Goal: Task Accomplishment & Management: Manage account settings

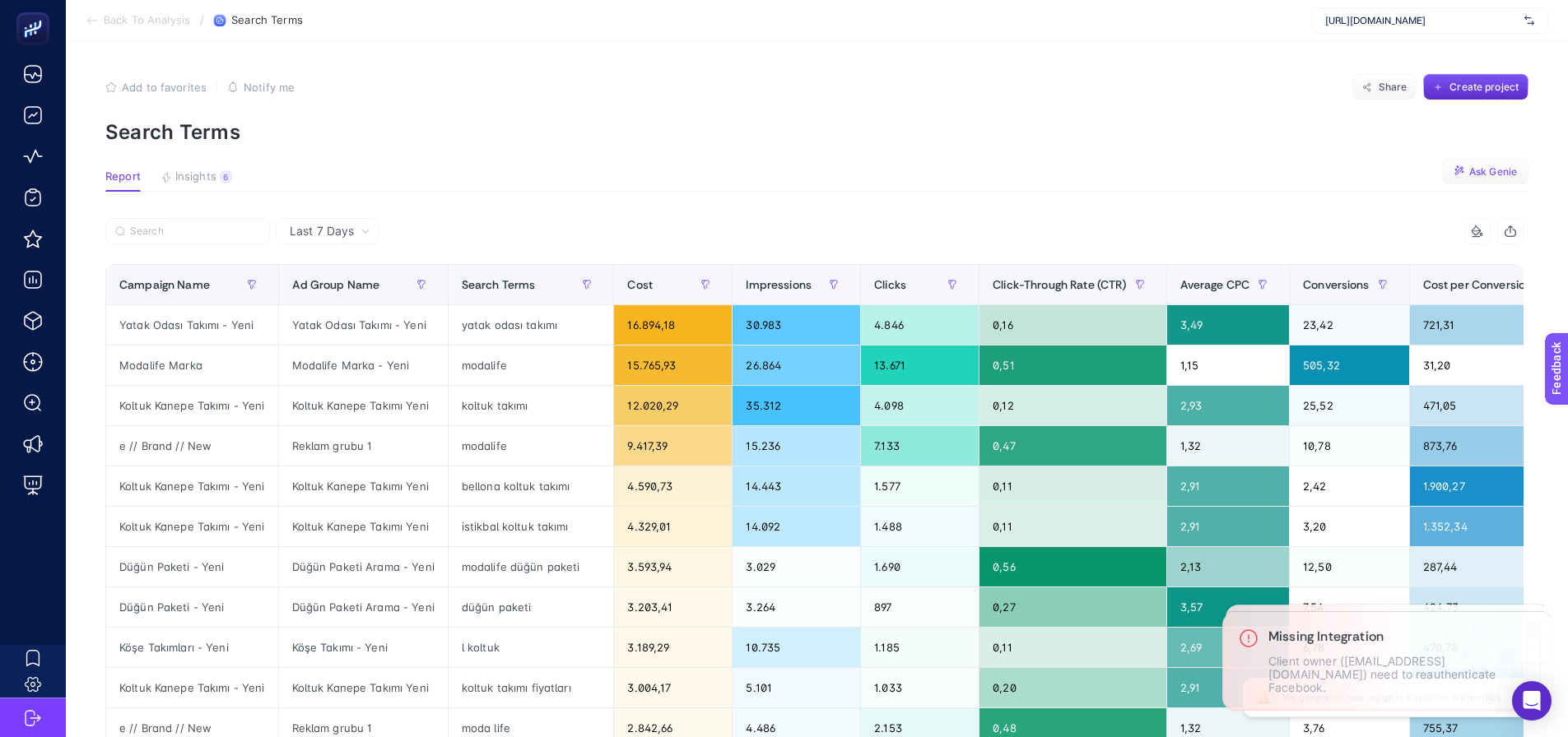
click at [1463, 161] on button "Ask Genie" at bounding box center [1485, 171] width 87 height 26
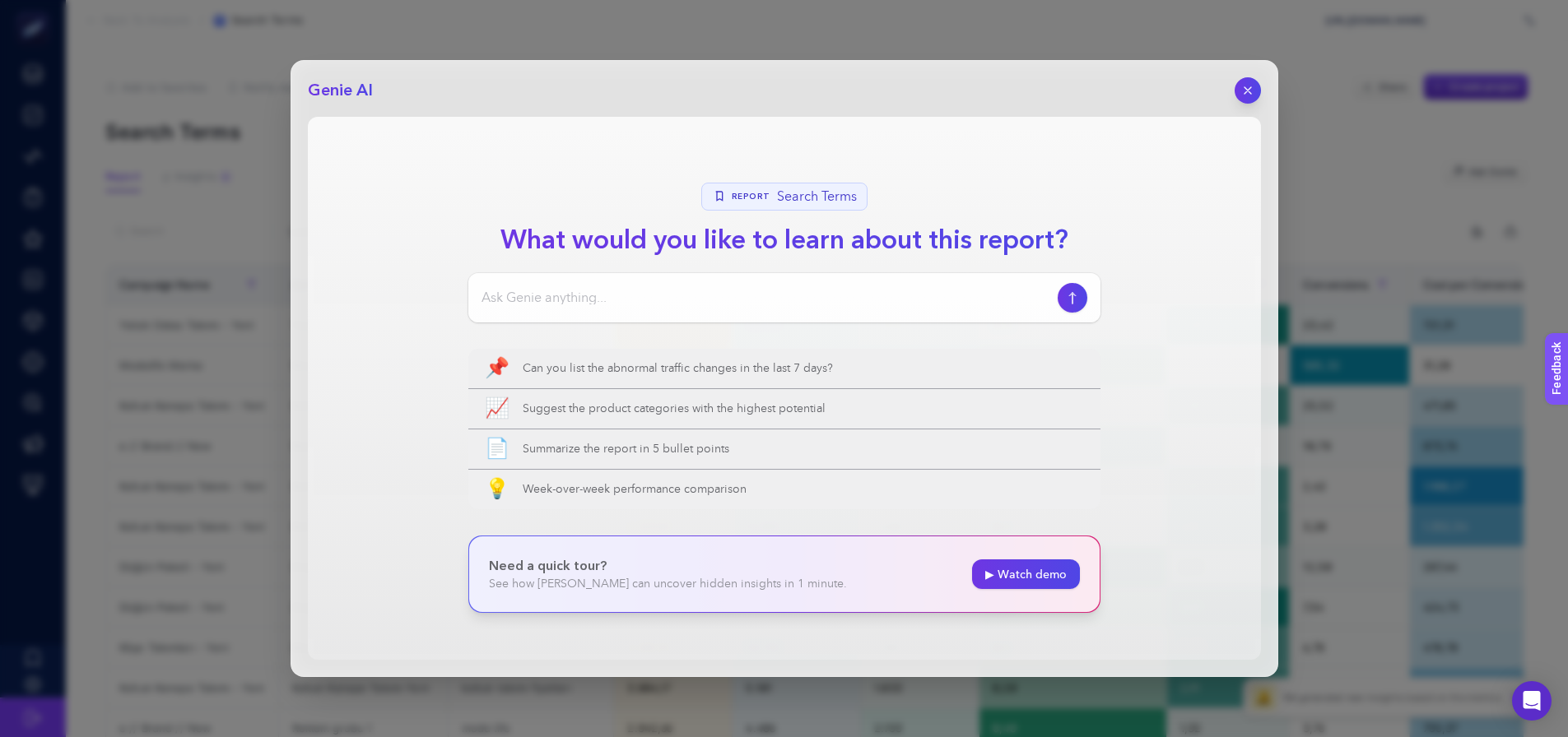
click at [1268, 87] on div "Genie AI Report Search Terms What would you like to learn about this report? 📌 …" at bounding box center [784, 369] width 988 height 617
click at [1236, 88] on button "button" at bounding box center [1247, 90] width 28 height 28
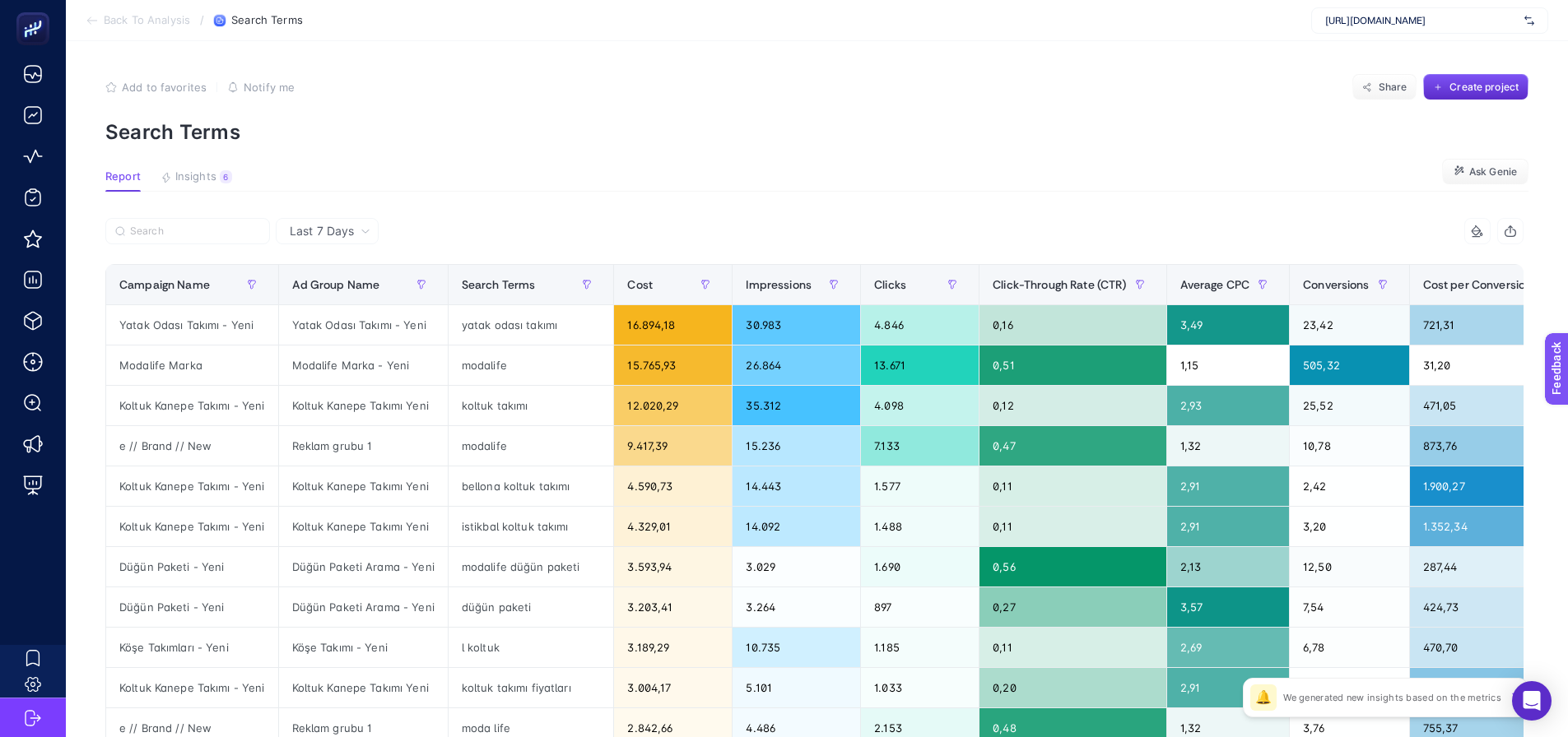
click at [1230, 86] on div "Add to favorites false Notify me Share Create project" at bounding box center [816, 87] width 1423 height 26
click at [1466, 170] on icon "button" at bounding box center [1460, 171] width 13 height 13
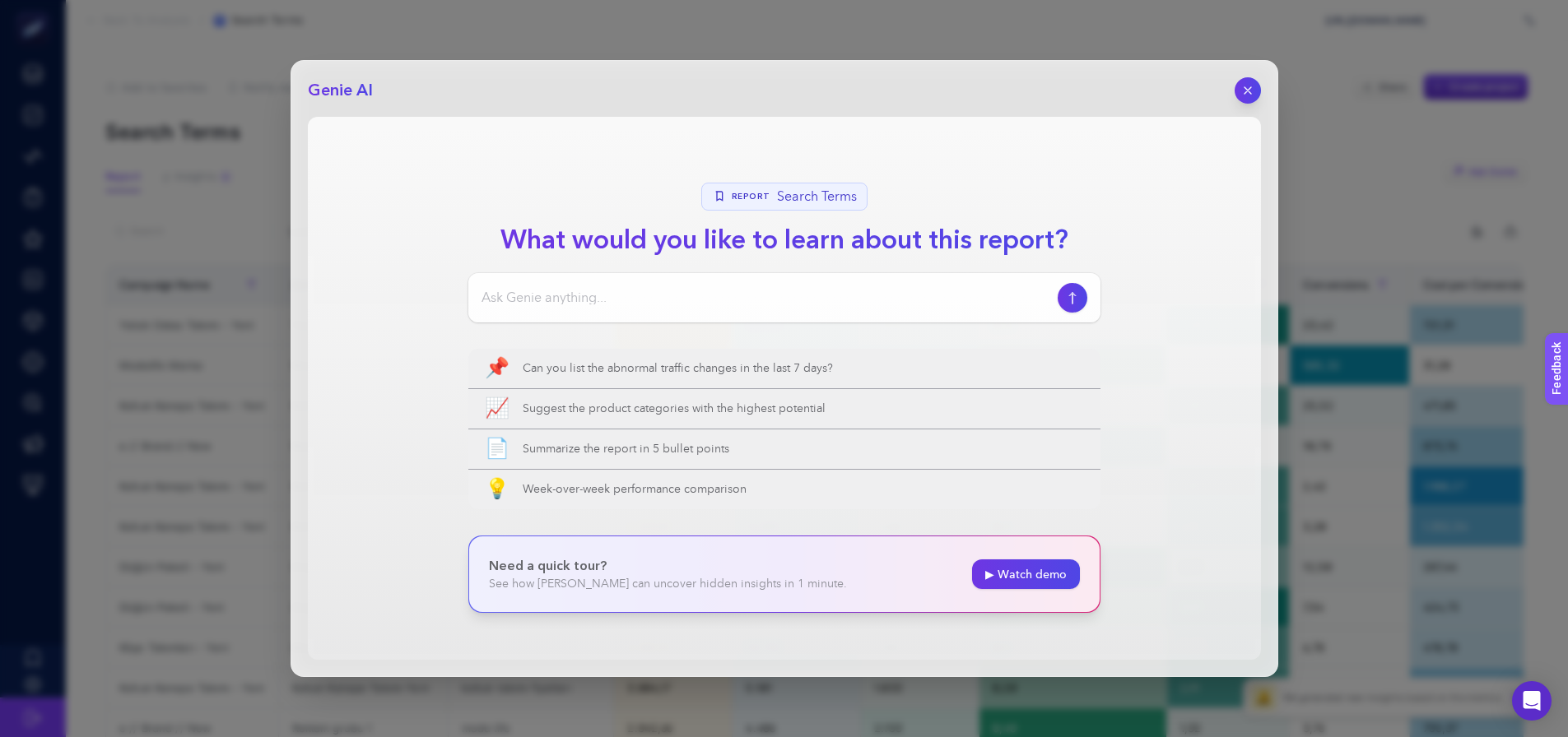
click at [1252, 87] on icon "button" at bounding box center [1248, 90] width 14 height 14
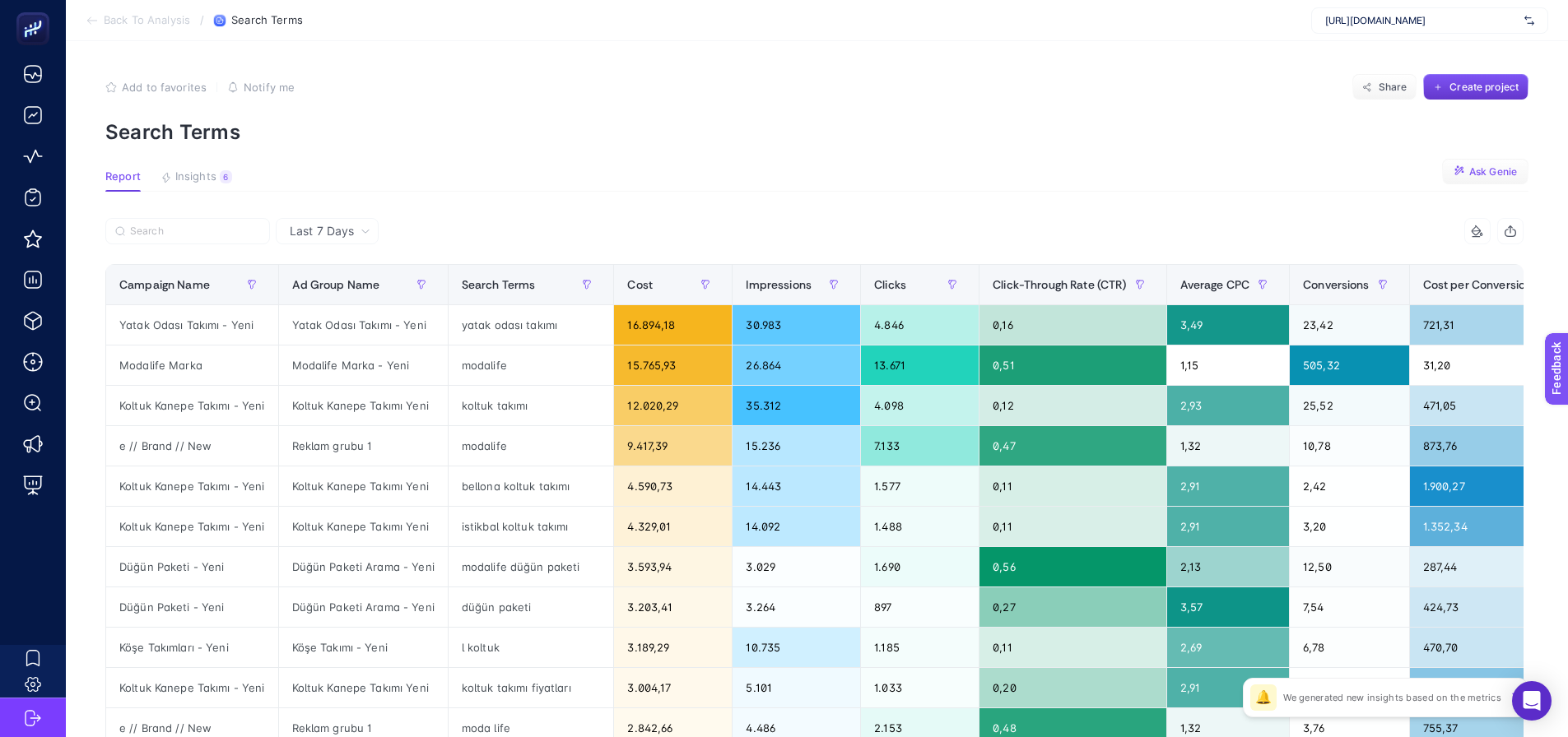
click at [1440, 87] on icon "button" at bounding box center [1437, 87] width 10 height 10
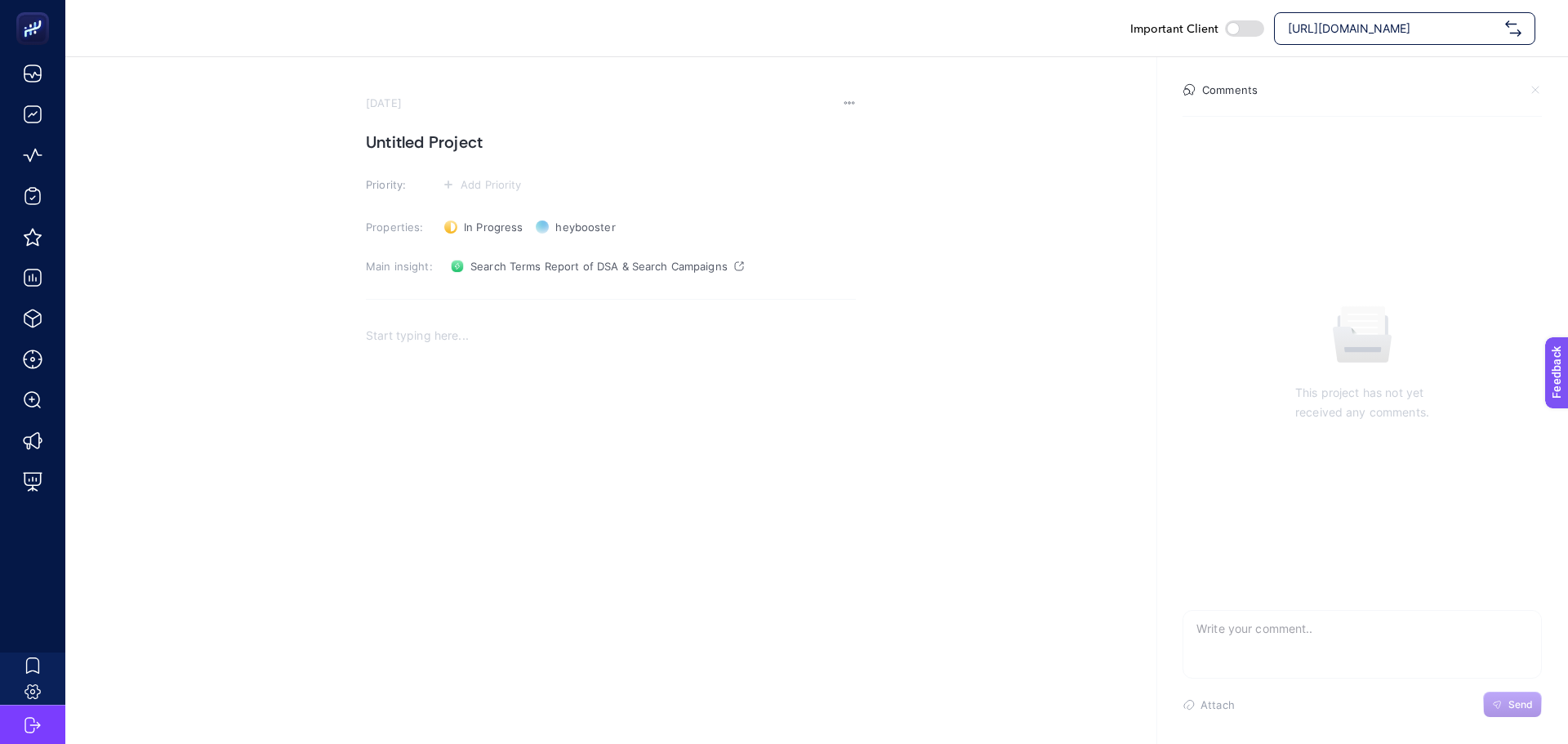
click at [416, 141] on h1 "Untitled Project" at bounding box center [610, 141] width 490 height 26
click at [411, 353] on div "Rich Text Editor. Editing area: main" at bounding box center [610, 478] width 490 height 327
drag, startPoint x: 411, startPoint y: 353, endPoint x: 395, endPoint y: 328, distance: 29.7
click at [395, 328] on p "Rich Text Editor. Editing area: main" at bounding box center [610, 336] width 490 height 20
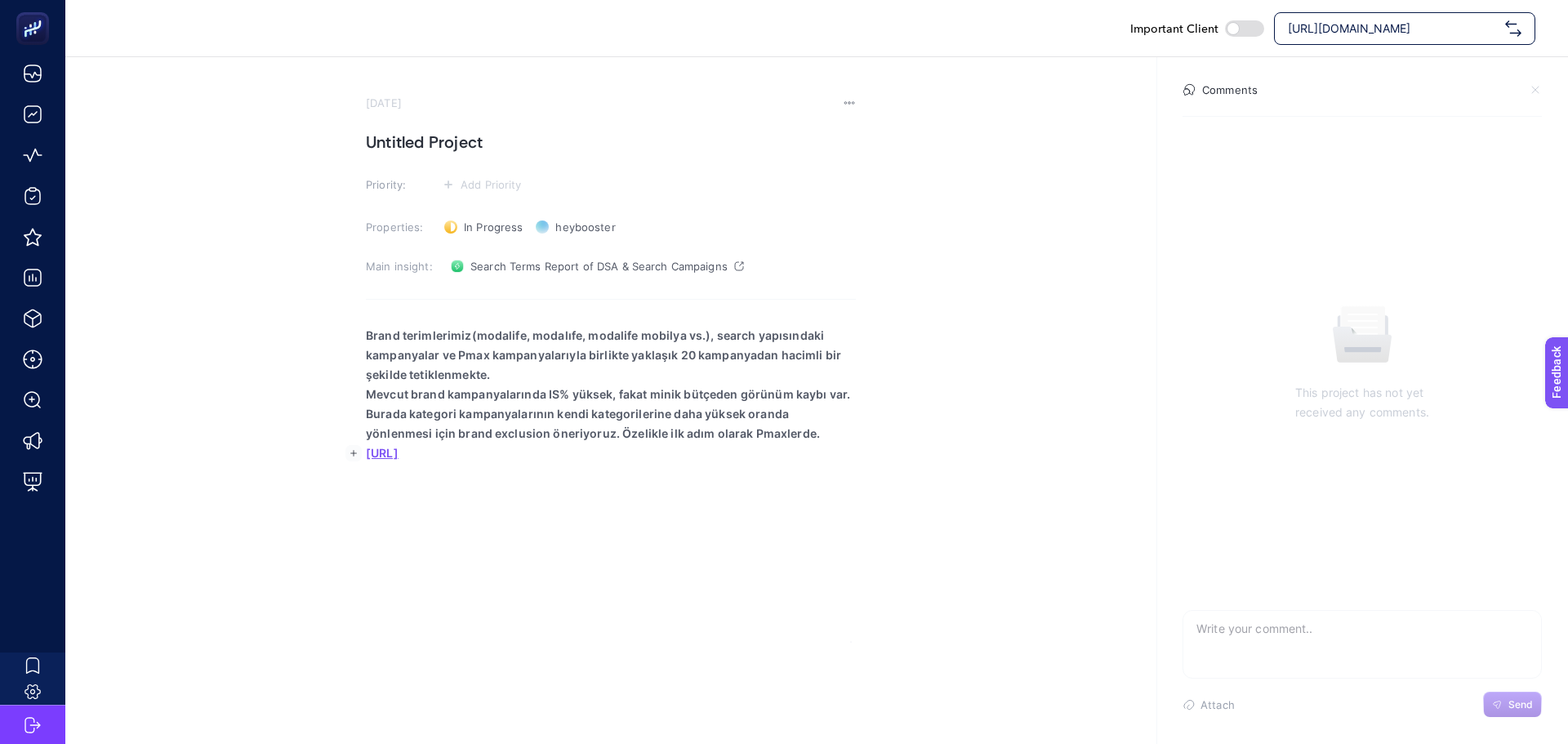
click at [736, 437] on strong "Mevcut brand kampanyalarında IS% yüksek, fakat minik bütçeden görünüm kaybı var…" at bounding box center [608, 413] width 484 height 53
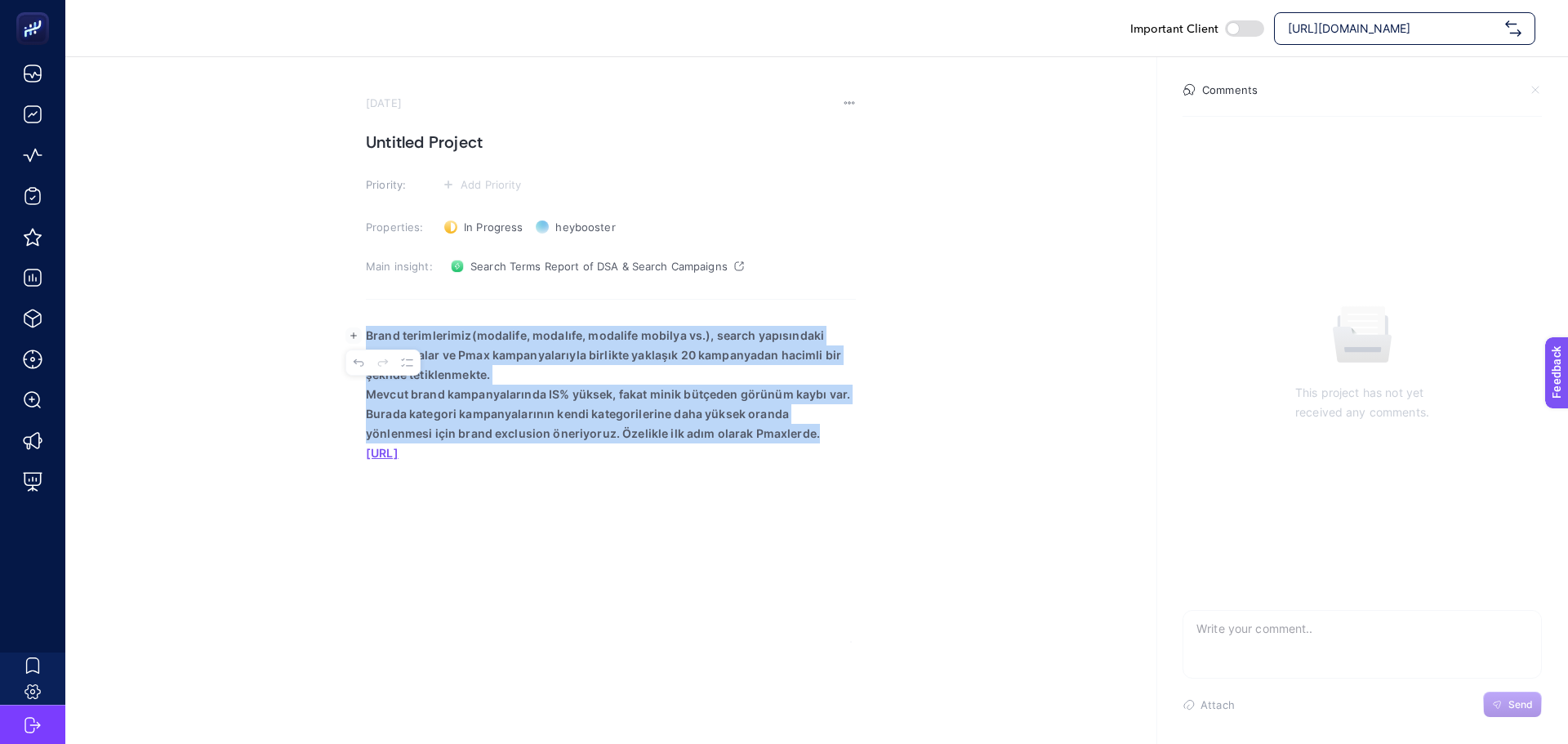
drag, startPoint x: 751, startPoint y: 438, endPoint x: 368, endPoint y: 330, distance: 397.9
click at [368, 330] on div "Brand terimlerimiz(modalife, modalıfe, modalife mobilya vs.), search yapısındak…" at bounding box center [610, 478] width 490 height 327
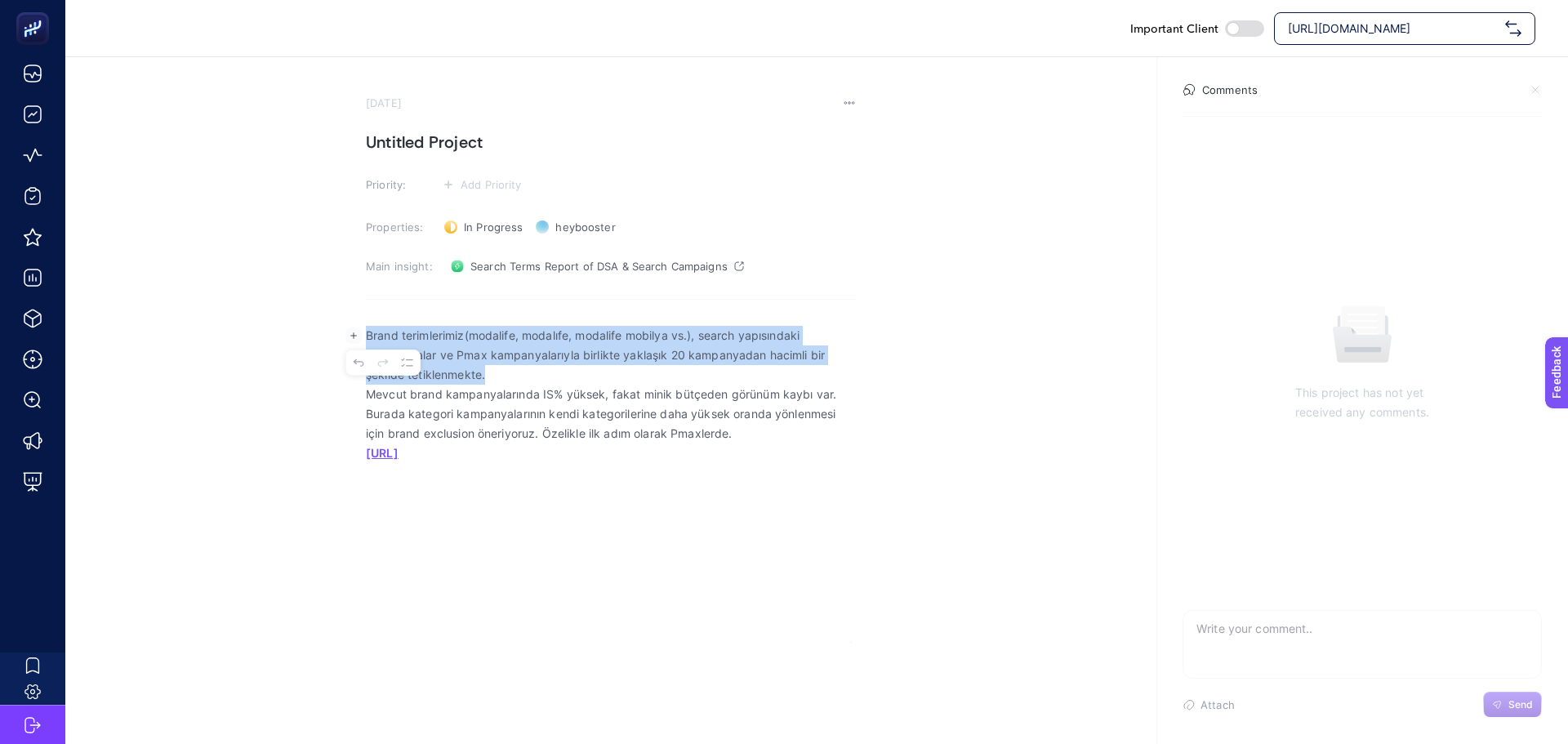
click at [635, 393] on p "Mevcut brand kampanyalarında IS% yüksek, fakat minik bütçeden görünüm kaybı var…" at bounding box center [610, 415] width 490 height 59
click at [720, 391] on p "Mevcut brand kampanyalarında IS% yüksek, fakat minik bütçeden görünüm kaybı var…" at bounding box center [610, 415] width 490 height 59
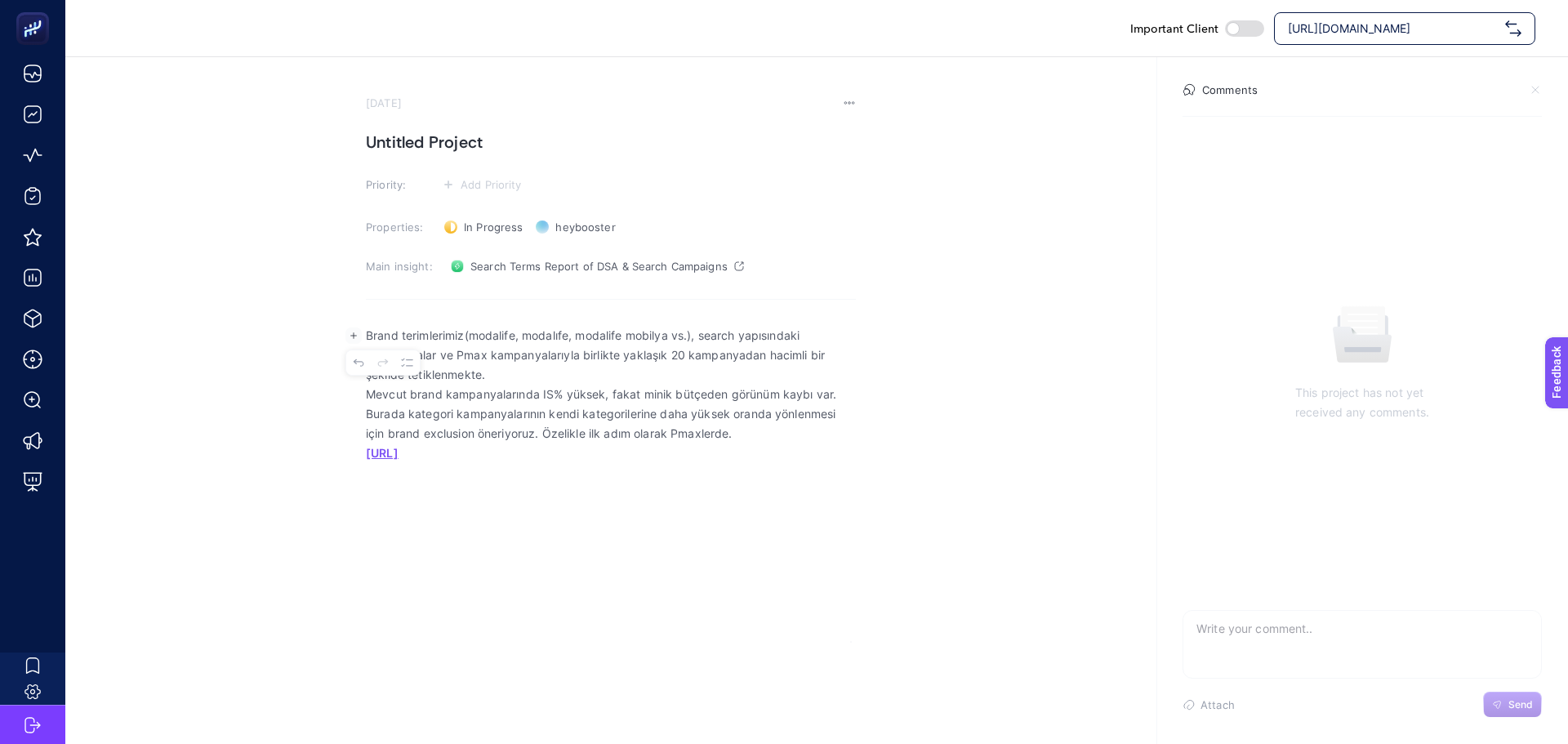
click at [749, 451] on p "https://app.heybooster.ai/package/v2/search-terms" at bounding box center [610, 453] width 490 height 20
click at [668, 358] on p "Brand terimlerimiz(modalife, modalıfe, modalife mobilya vs.), search yapısındak…" at bounding box center [610, 355] width 490 height 59
click at [683, 382] on p "Brand terimlerimiz(modalife, modalıfe, modalife mobilya vs.), search yapısındak…" at bounding box center [610, 355] width 490 height 59
click at [689, 447] on p "https://app.heybooster.ai/package/v2/search-terms" at bounding box center [610, 453] width 490 height 20
click at [680, 476] on div "Brand terimlerimiz(modalife, modalıfe, modalife mobilya vs.), search yapısındak…" at bounding box center [610, 478] width 490 height 327
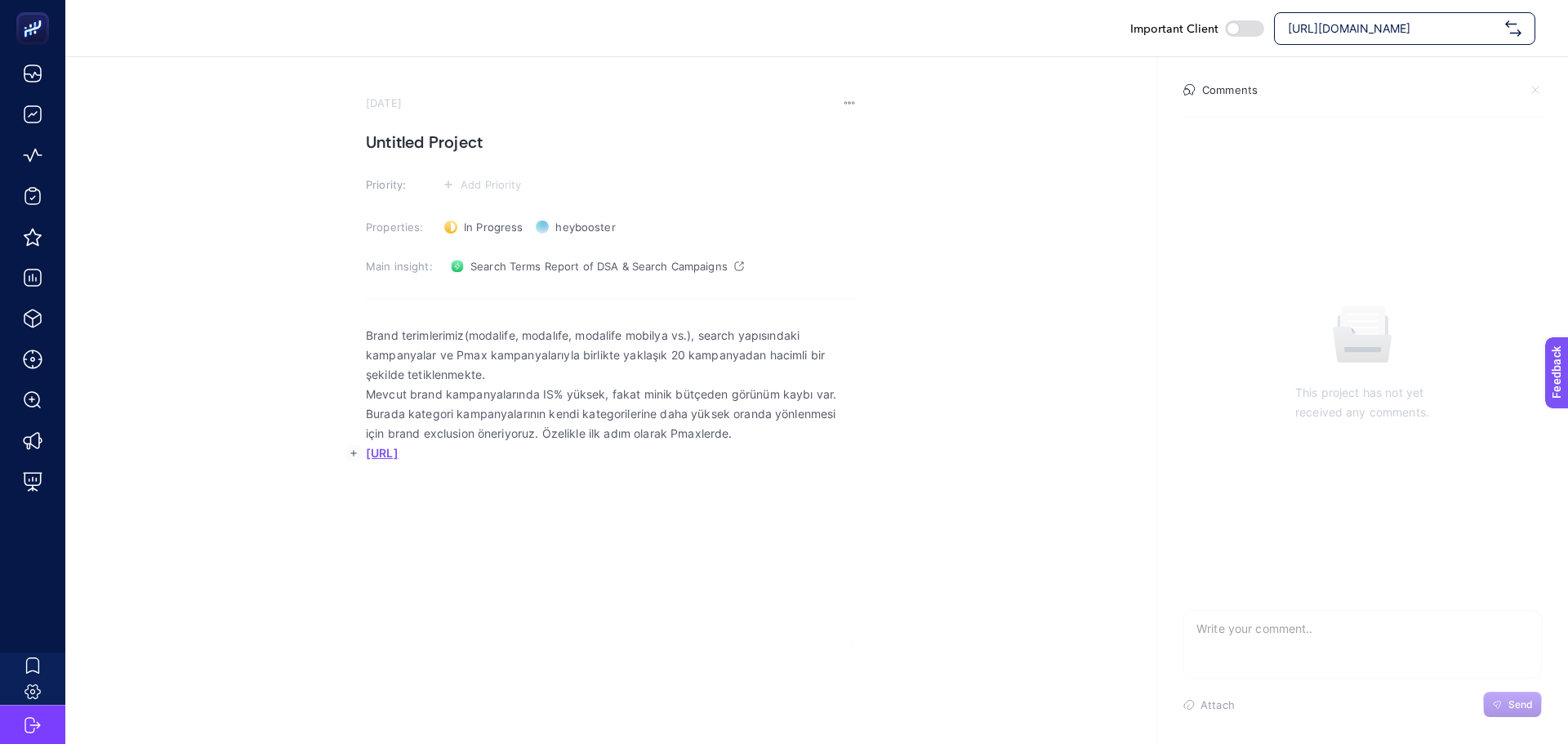
click at [393, 143] on h1 "Untitled Project" at bounding box center [610, 141] width 490 height 26
click at [466, 177] on button "Add Priority" at bounding box center [481, 184] width 89 height 20
click at [477, 275] on rect at bounding box center [478, 275] width 55 height 16
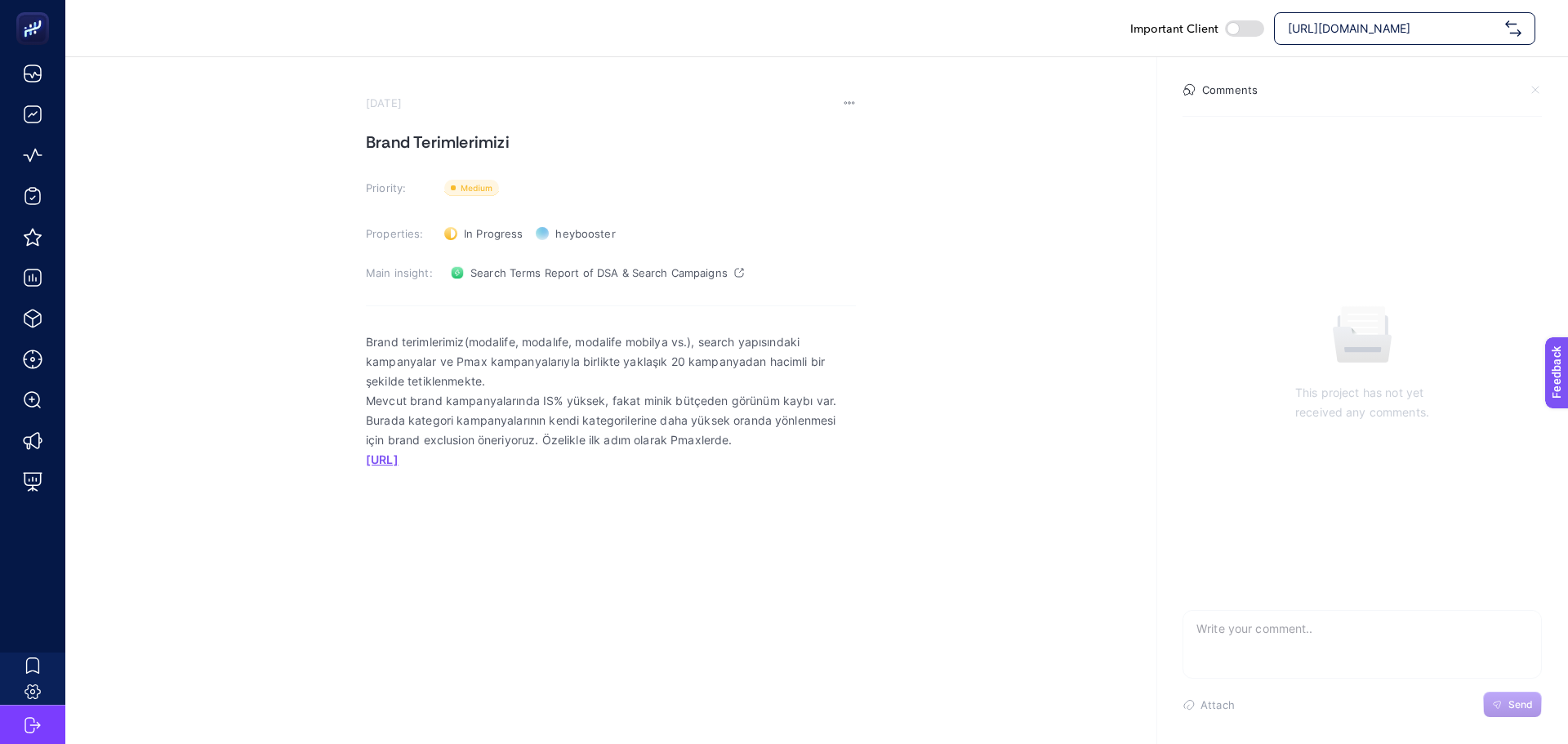
click at [493, 372] on p "Brand terimlerimiz(modalife, modalıfe, modalife mobilya vs.), search yapısındak…" at bounding box center [610, 362] width 490 height 59
click at [499, 383] on p "Brand terimlerimiz(modalife, modalıfe, modalife mobilya vs.), search yapısındak…" at bounding box center [610, 362] width 490 height 59
click at [536, 435] on p "Mevcut brand kampanyalarında IS% yüksek, fakat minik bütçeden görünüm kaybı var…" at bounding box center [610, 421] width 490 height 59
click at [601, 419] on p "Mevcut brand kampanyalarında IS% yüksek, fakat minik bütçeden görünüm kaybı var…" at bounding box center [610, 421] width 490 height 59
click at [772, 449] on p "Mevcut brand kampanyalarında IS% yüksek, fakat minik bütçeden görünüm kaybı var…" at bounding box center [610, 421] width 490 height 59
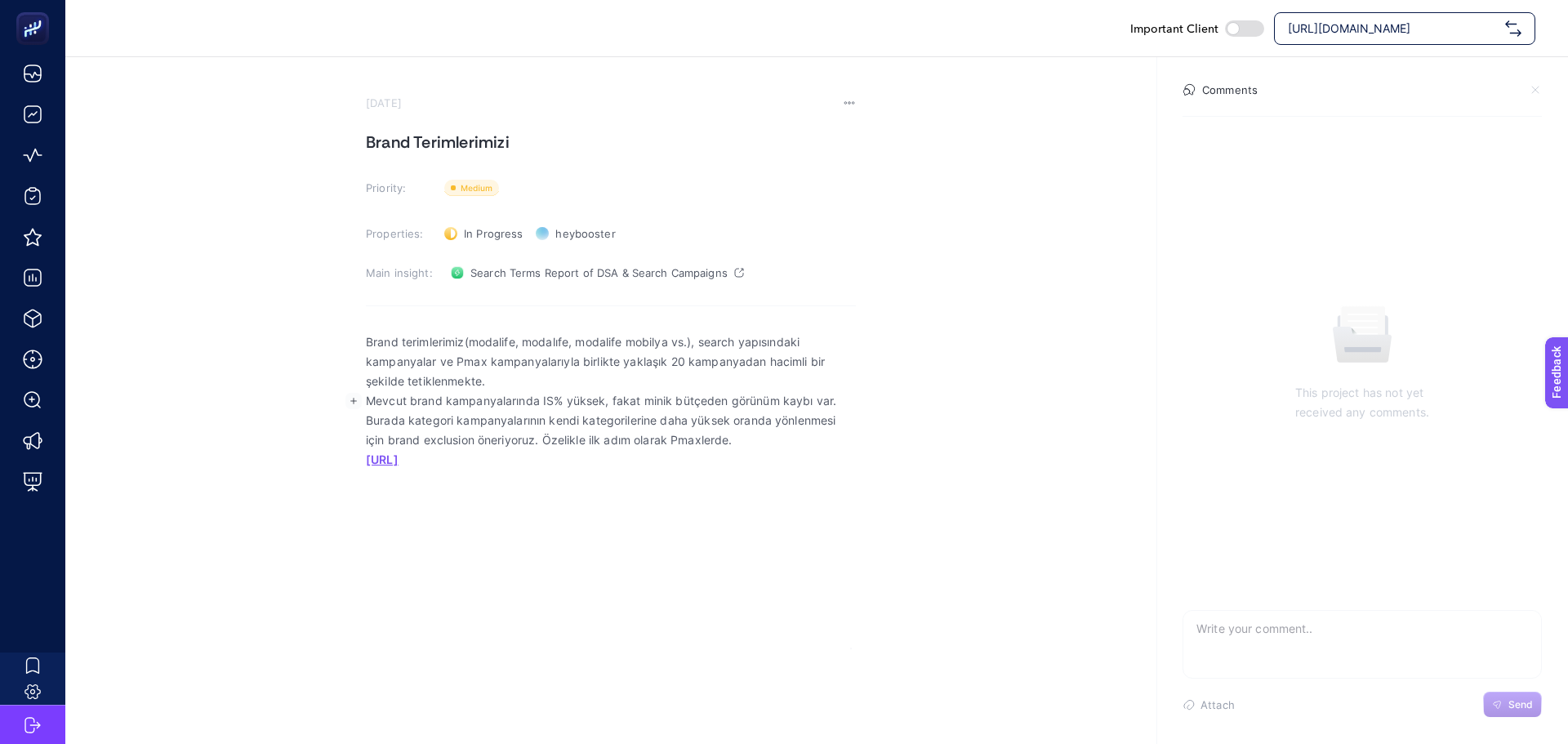
click at [671, 371] on p "Brand terimlerimiz(modalife, modalıfe, modalife mobilya vs.), search yapısındak…" at bounding box center [610, 362] width 490 height 59
click at [711, 358] on p "Brand terimlerimiz(modalife, modalıfe, modalife mobilya vs.), search yapısındak…" at bounding box center [610, 362] width 490 height 59
click at [712, 376] on p "Brand terimlerimiz(modalife, modalıfe, modalife mobilya vs.), search yapısındak…" at bounding box center [610, 362] width 490 height 59
click at [693, 347] on p "Brand terimlerimiz(modalife, modalıfe, modalife mobilya vs.), search yapısındak…" at bounding box center [610, 362] width 490 height 59
click at [508, 137] on h1 "Brand Terimlerimizi" at bounding box center [610, 141] width 490 height 26
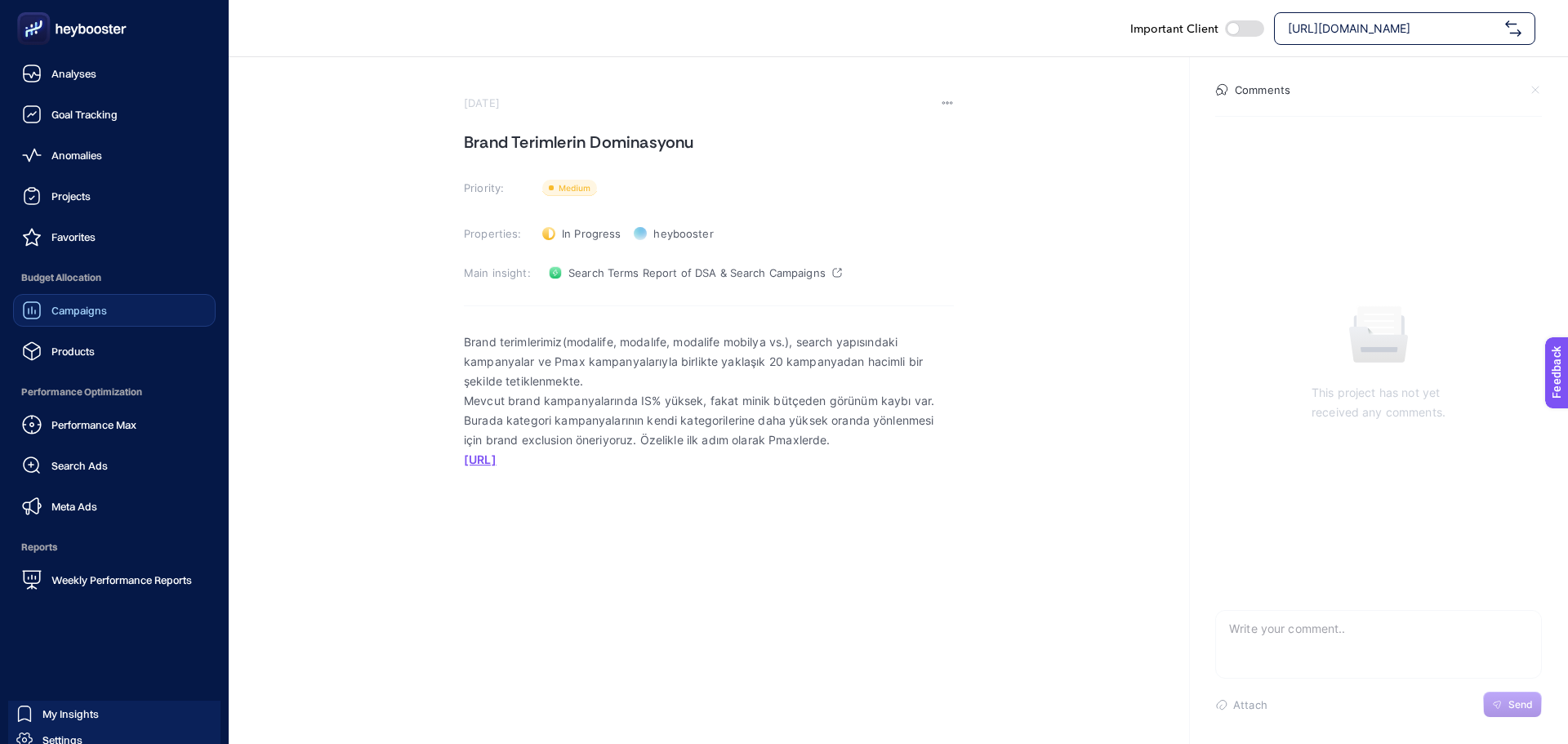
click at [64, 321] on link "Campaigns" at bounding box center [115, 310] width 202 height 32
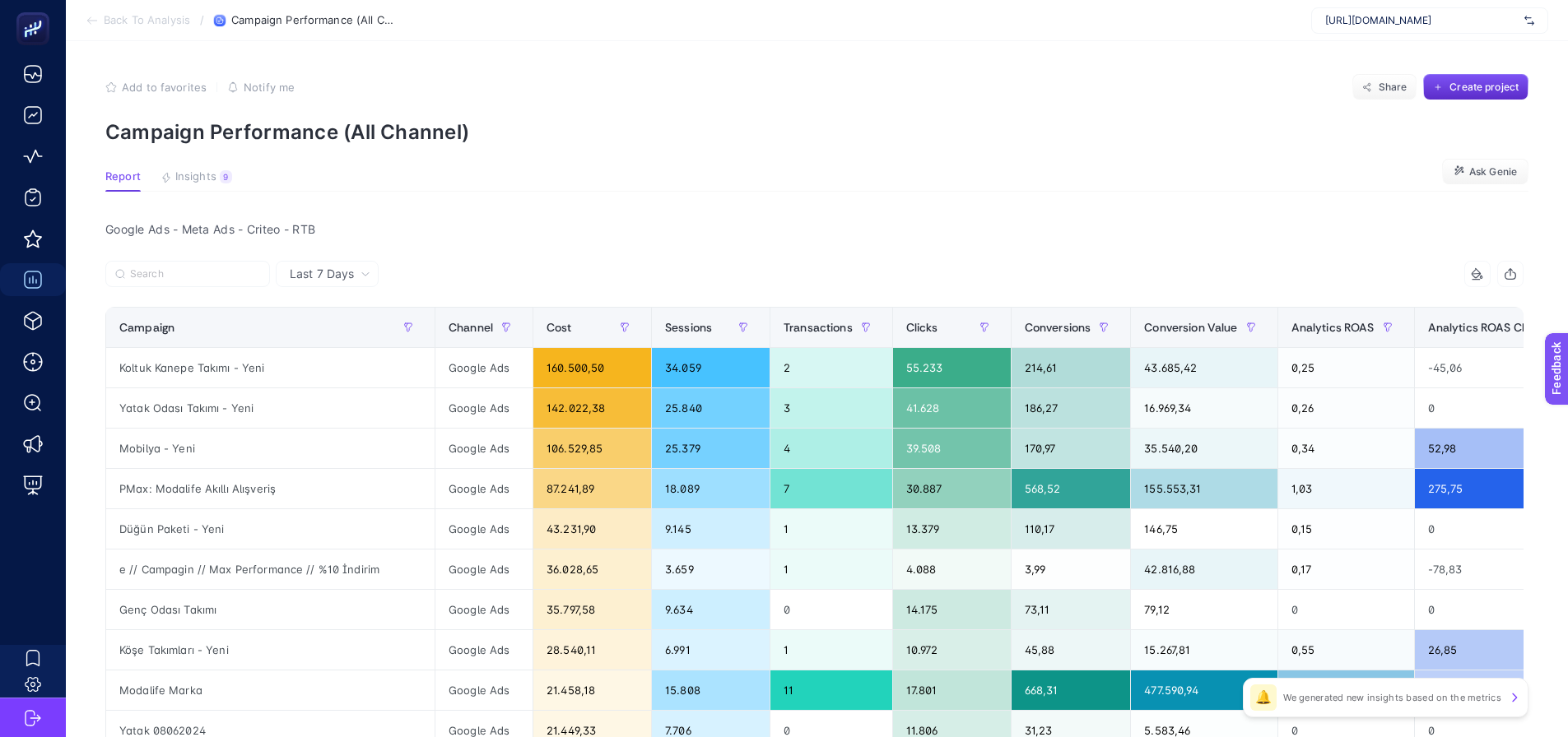
click at [613, 83] on div "Add to favorites false Notify me Share Create project" at bounding box center [816, 87] width 1423 height 26
click at [205, 184] on button "Insights 9 We generated new insights based on the metrics" at bounding box center [196, 181] width 71 height 22
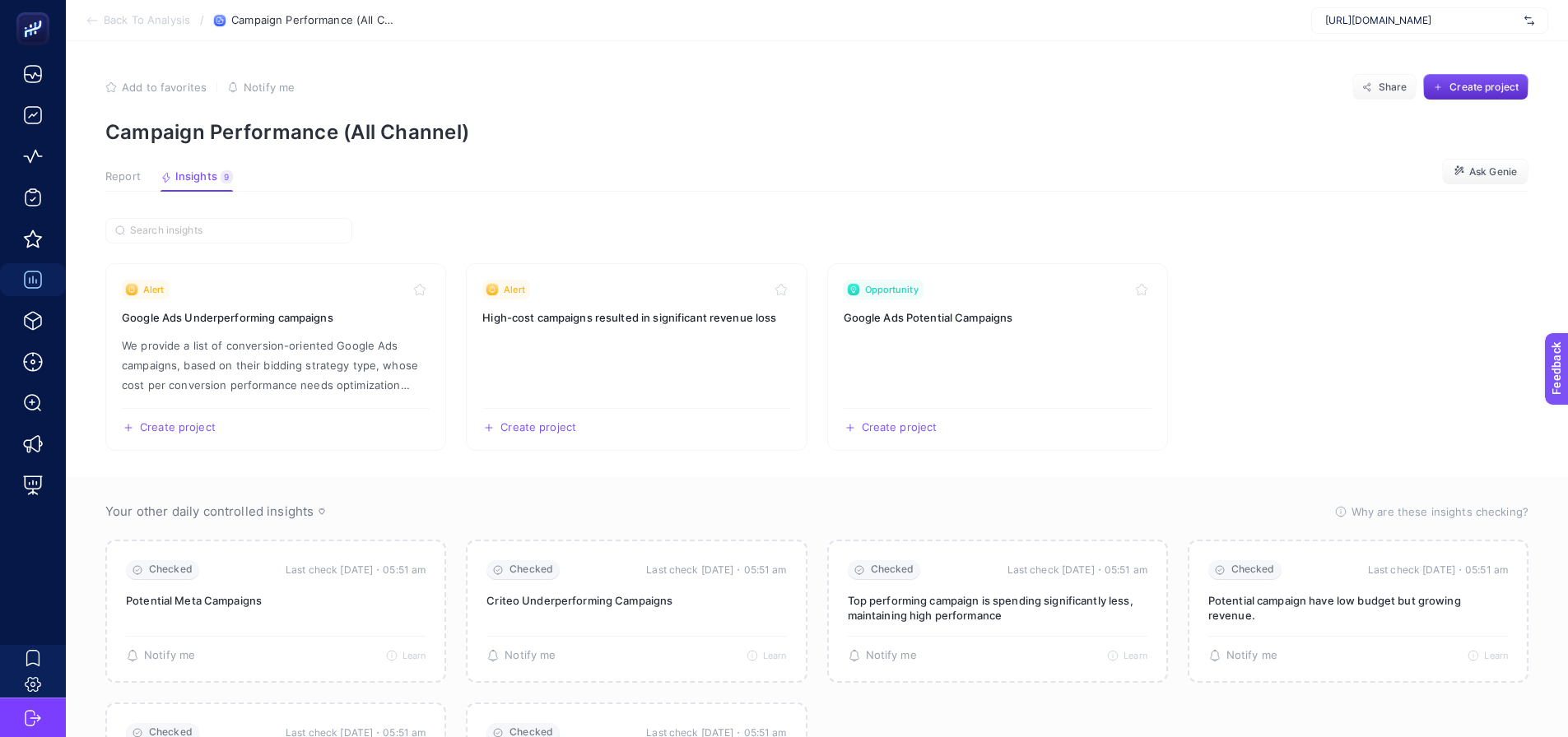
click at [119, 173] on span "Report" at bounding box center [123, 177] width 35 height 14
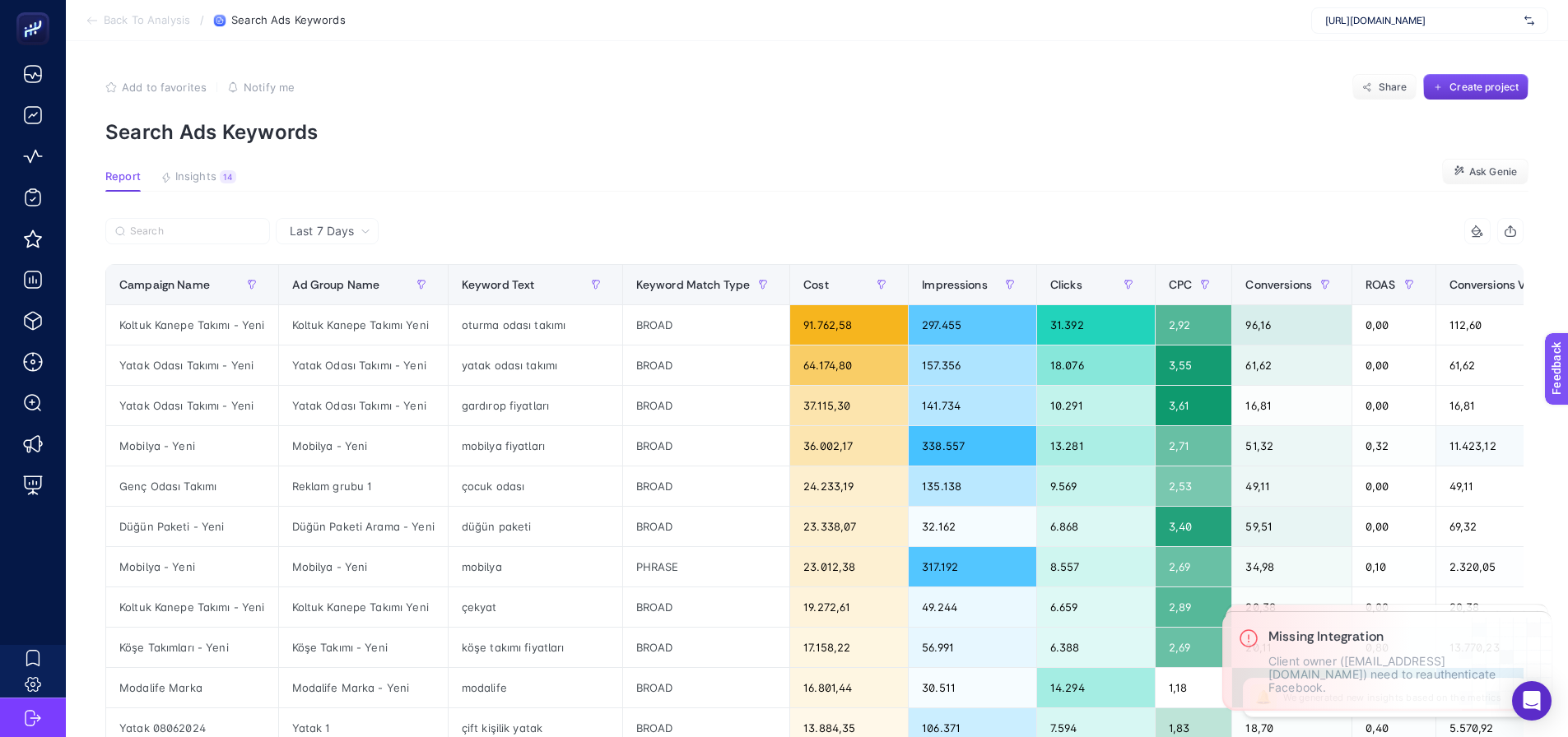
click at [1462, 89] on span "Create project" at bounding box center [1483, 87] width 69 height 14
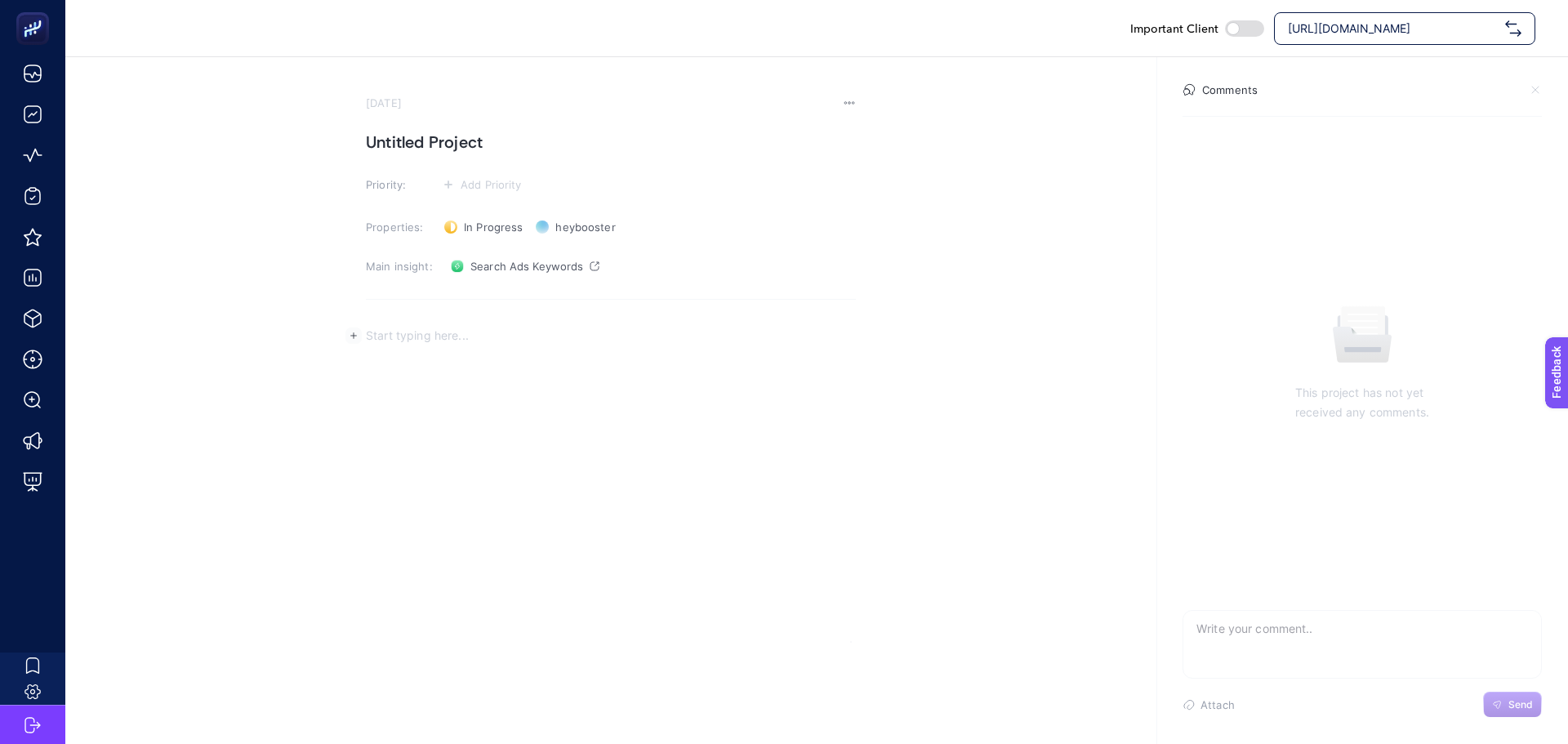
click at [501, 341] on p "Rich Text Editor. Editing area: main" at bounding box center [610, 336] width 490 height 20
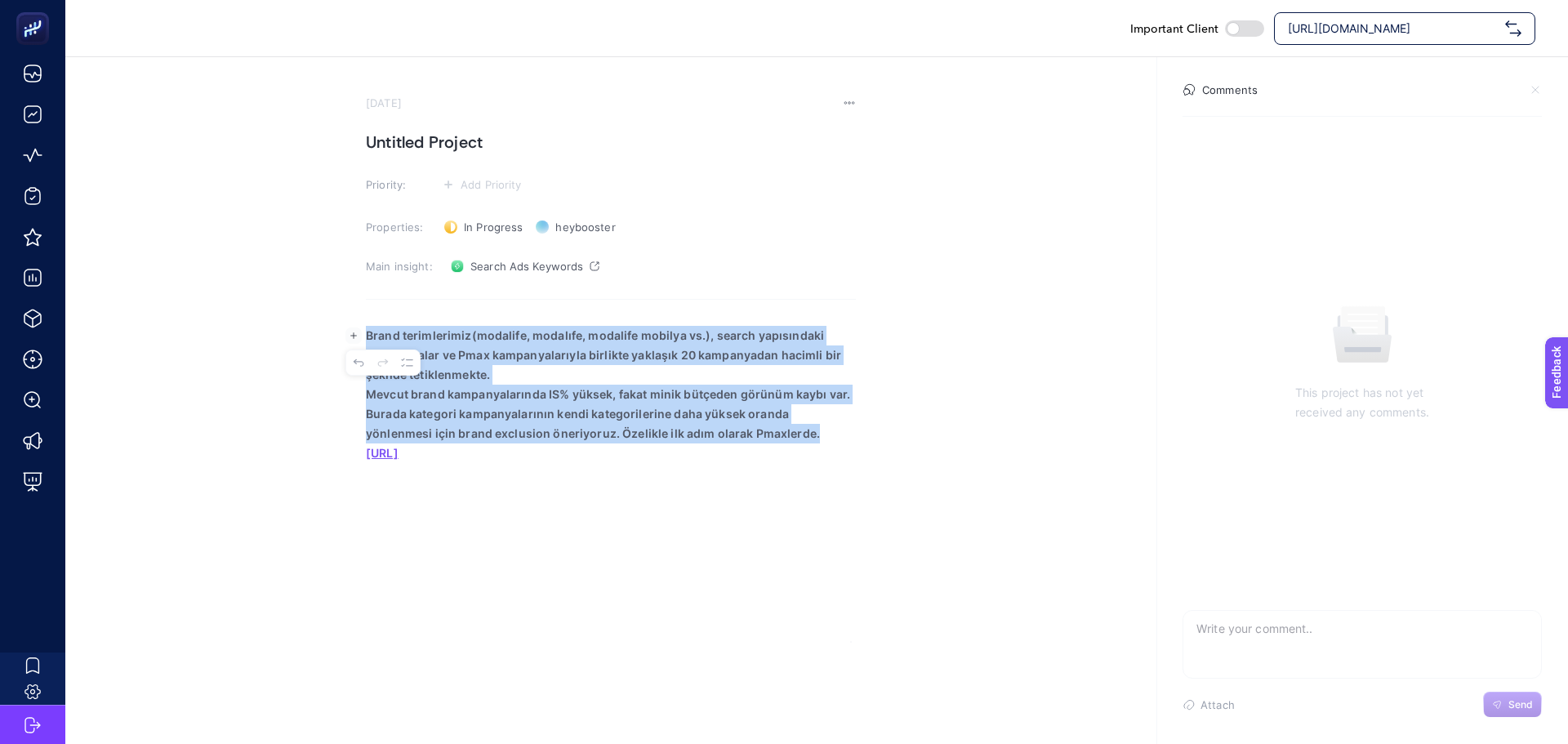
drag, startPoint x: 748, startPoint y: 432, endPoint x: 337, endPoint y: 322, distance: 425.5
click at [338, 323] on section "August 13, 2025 Untitled Project Priority: Add Priority Properties: In Progress…" at bounding box center [816, 349] width 1503 height 585
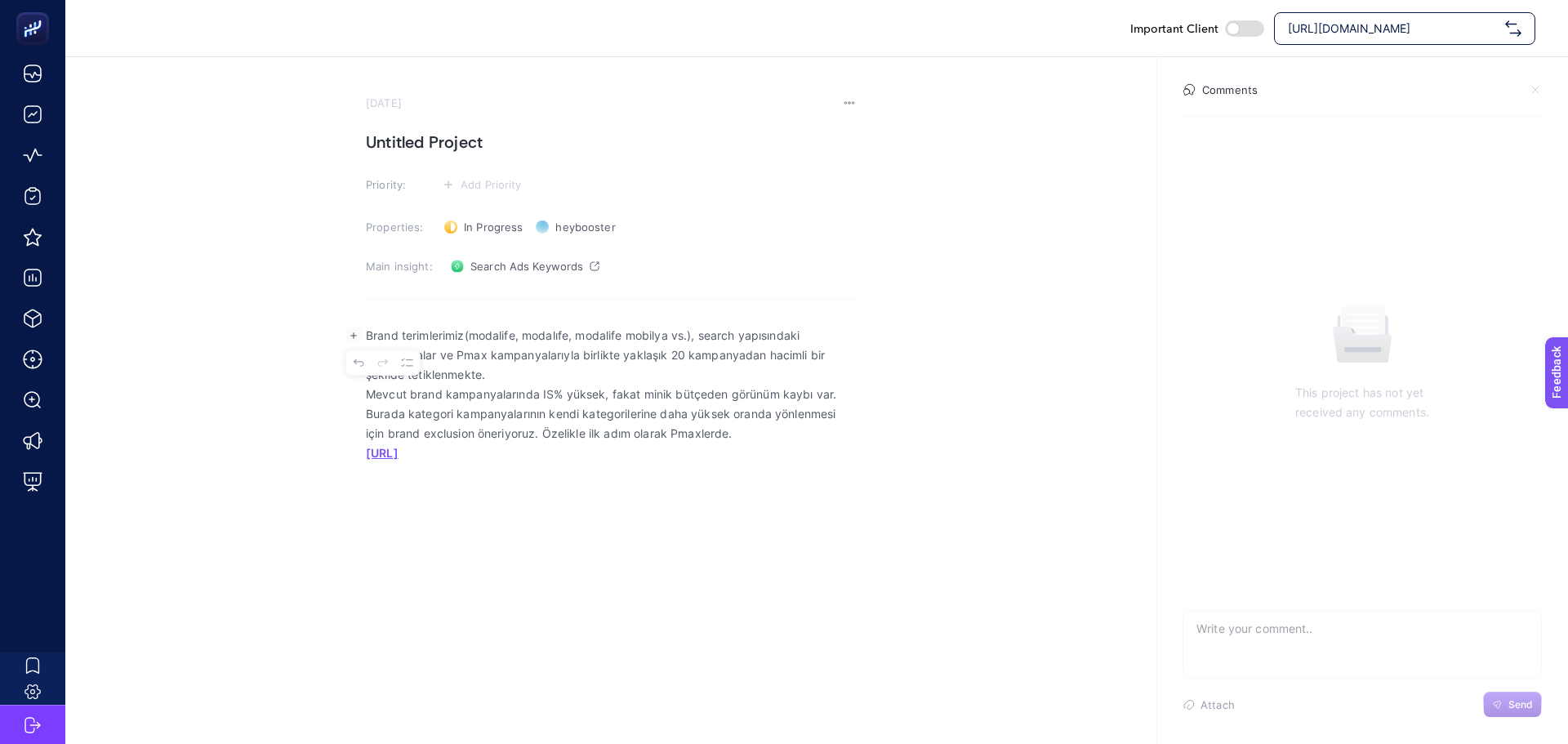
click at [463, 535] on div "Brand terimlerimiz(modalife, modalıfe, modalife mobilya vs.), search yapısındak…" at bounding box center [610, 478] width 490 height 327
click at [452, 148] on h1 "Untitled Project" at bounding box center [610, 141] width 490 height 26
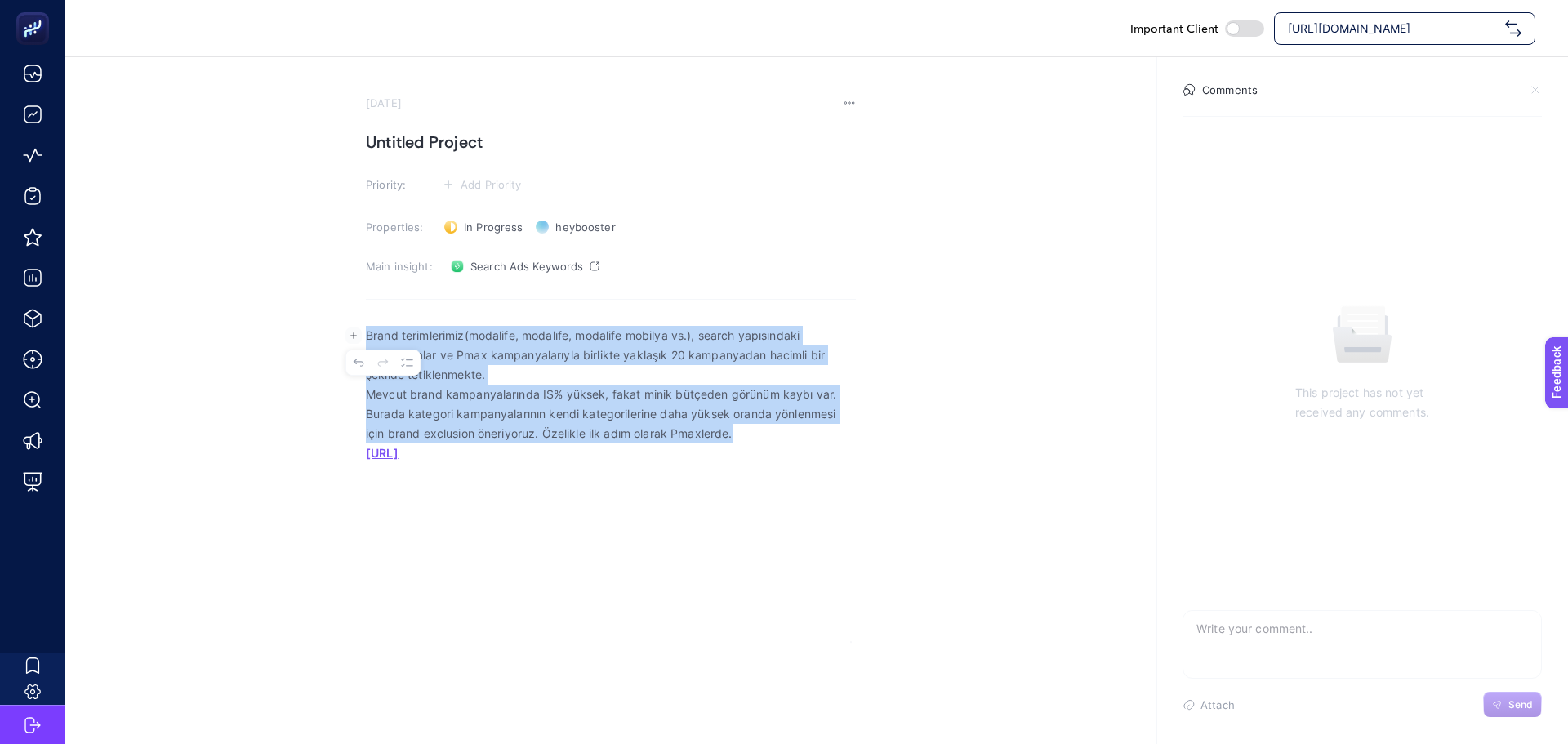
drag, startPoint x: 744, startPoint y: 433, endPoint x: 355, endPoint y: 338, distance: 400.4
click at [355, 338] on body "Important Client https://www.modalife.com/ August 13, 2025 Untitled Project Pri…" at bounding box center [784, 372] width 1568 height 744
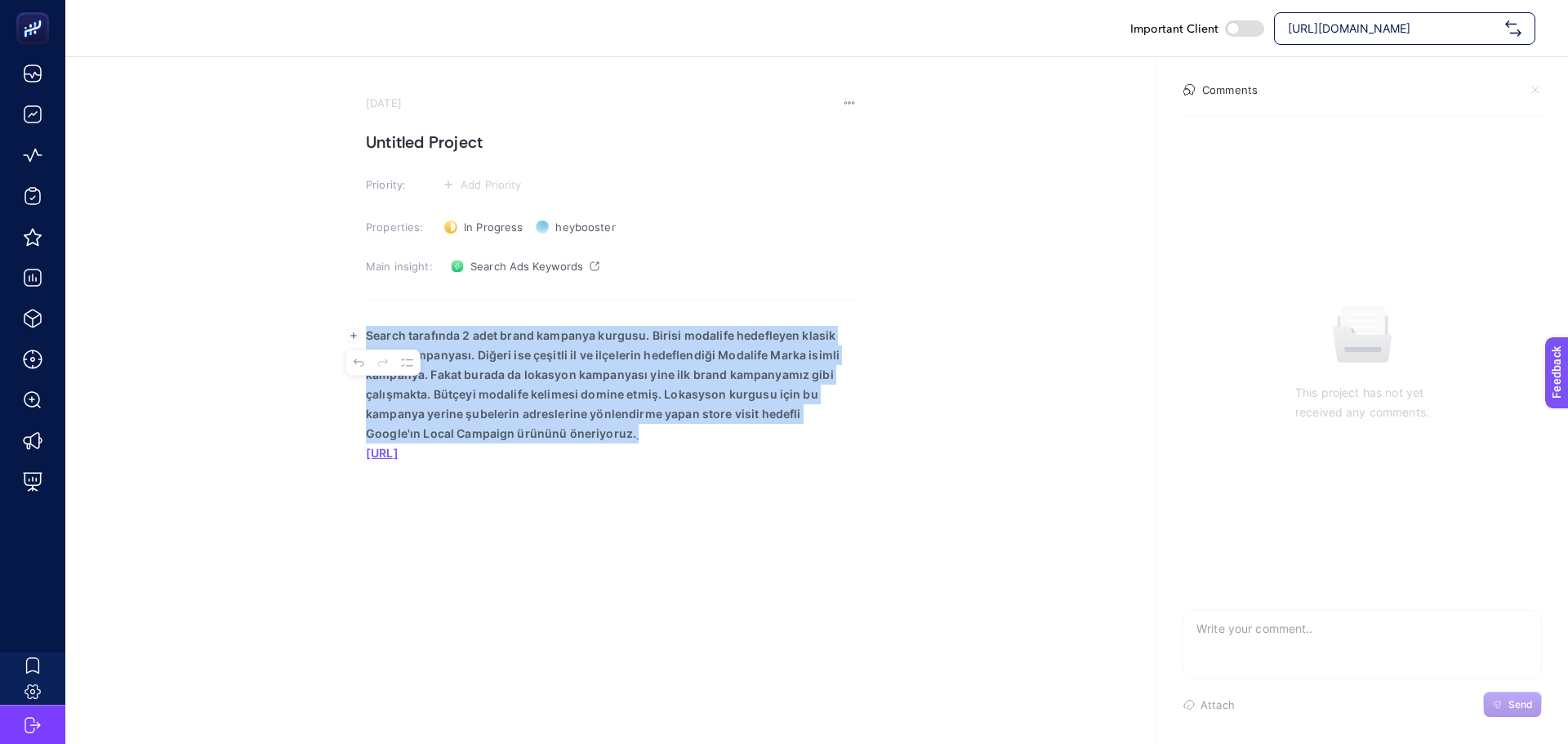
drag, startPoint x: 601, startPoint y: 433, endPoint x: 362, endPoint y: 314, distance: 267.0
click at [362, 314] on section "August 13, 2025 Untitled Project Priority: Add Priority Properties: In Progress…" at bounding box center [816, 349] width 1503 height 585
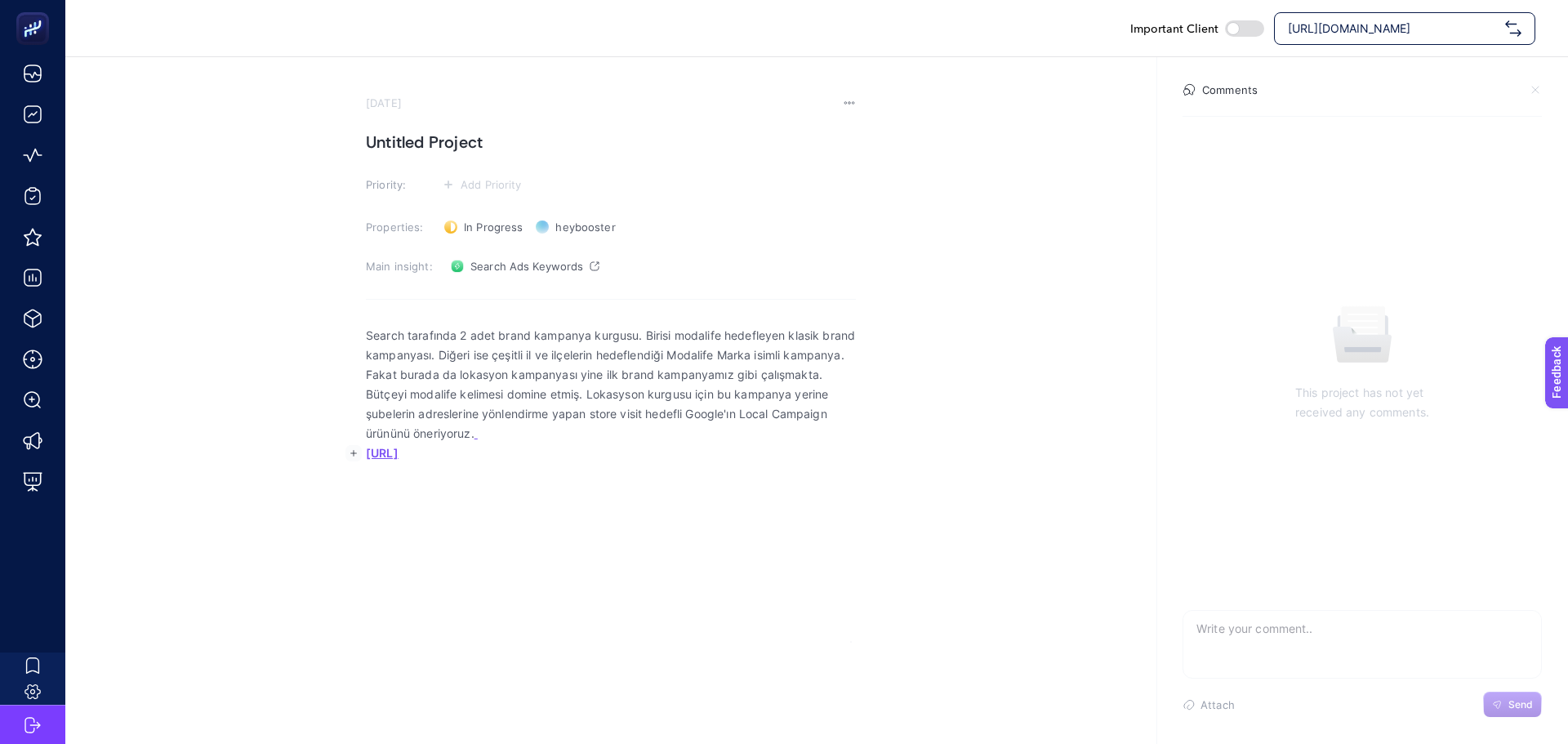
click at [398, 449] on strong "https://app.heybooster.ai/package/v2/search-terms" at bounding box center [382, 453] width 32 height 14
click at [517, 434] on p "Search tarafında 2 adet brand kampanya kurgusu. Birisi modalife hedefleyen klas…" at bounding box center [610, 384] width 490 height 117
click at [467, 135] on h1 "Untitled Project" at bounding box center [610, 141] width 490 height 26
click at [420, 128] on section "August 13, 2025 Priority: Add Priority Properties: In Progress Status heybooste…" at bounding box center [610, 369] width 490 height 545
click at [419, 147] on h1 "Untitled Project" at bounding box center [610, 141] width 490 height 26
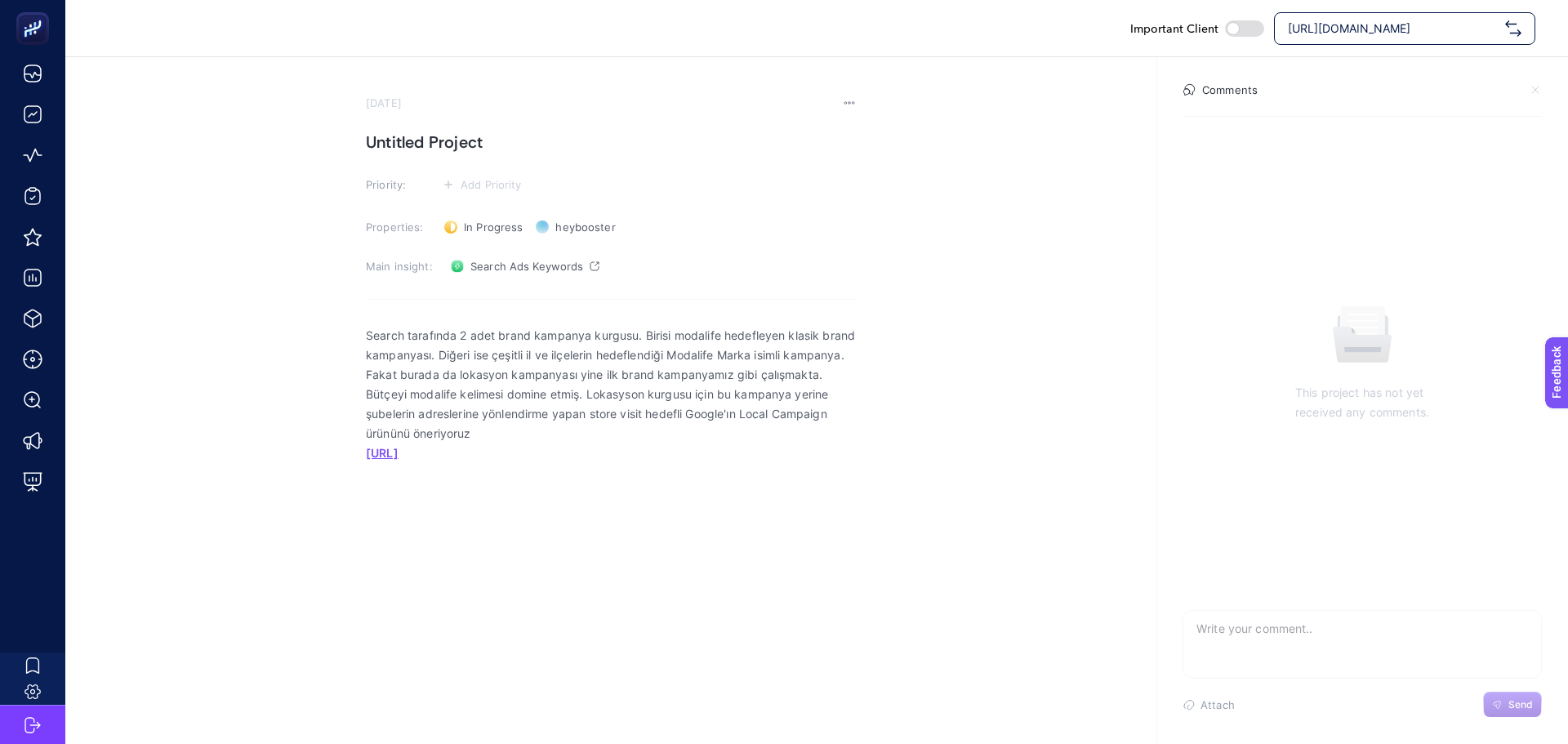
click at [445, 135] on h1 "Untitled Project" at bounding box center [610, 141] width 490 height 26
click at [567, 425] on p "Search tarafında 2 adet brand kampanya kurgusu. Birisi modalife hedefleyen klas…" at bounding box center [610, 384] width 490 height 117
drag, startPoint x: 639, startPoint y: 643, endPoint x: 649, endPoint y: 642, distance: 10.0
click at [646, 644] on div "Important Client https://www.modalife.com/ August 13, 2025 Brand Kampanya Kurgu…" at bounding box center [784, 372] width 1568 height 744
click at [462, 186] on span "Add Priority" at bounding box center [491, 184] width 61 height 13
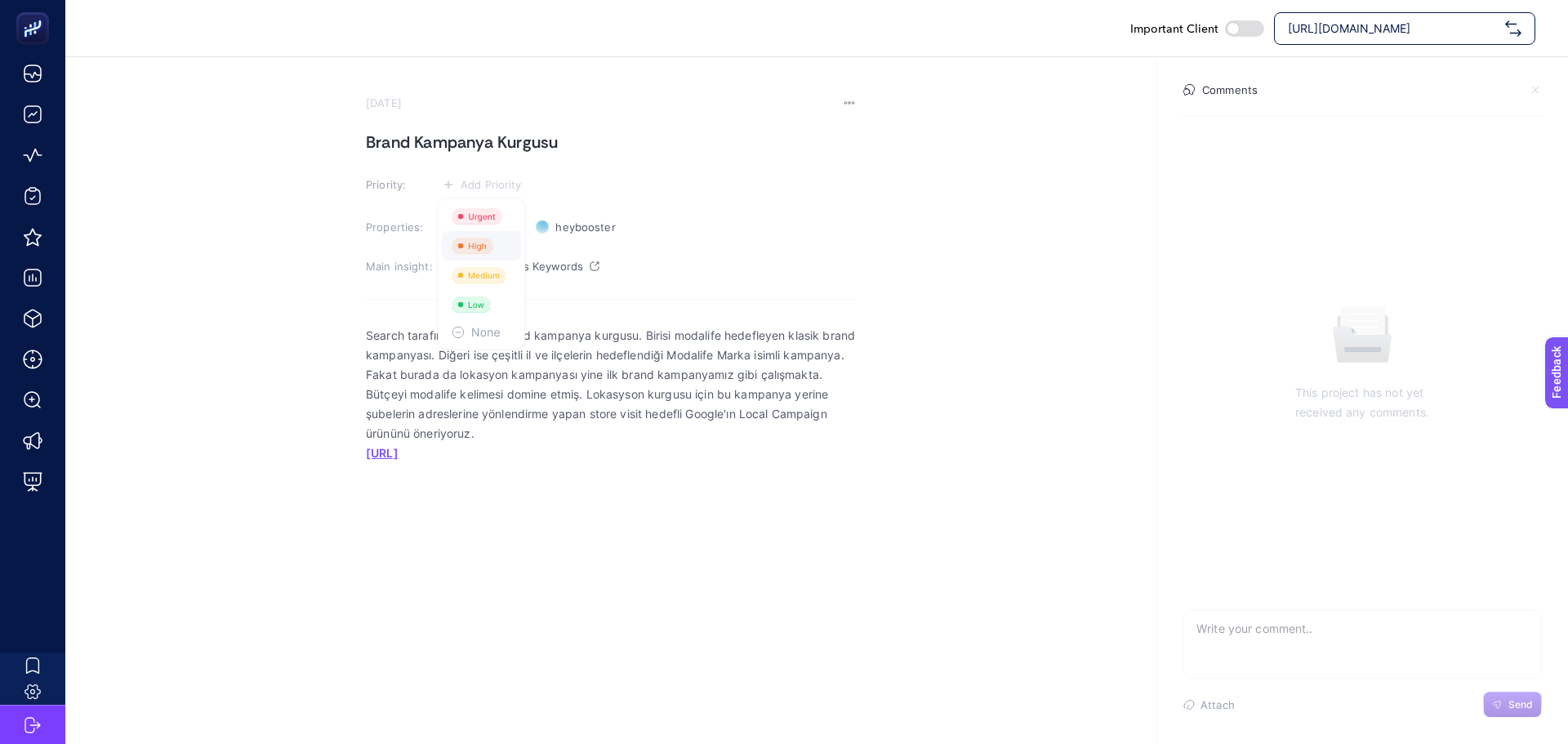
click at [465, 247] on rect at bounding box center [472, 245] width 42 height 16
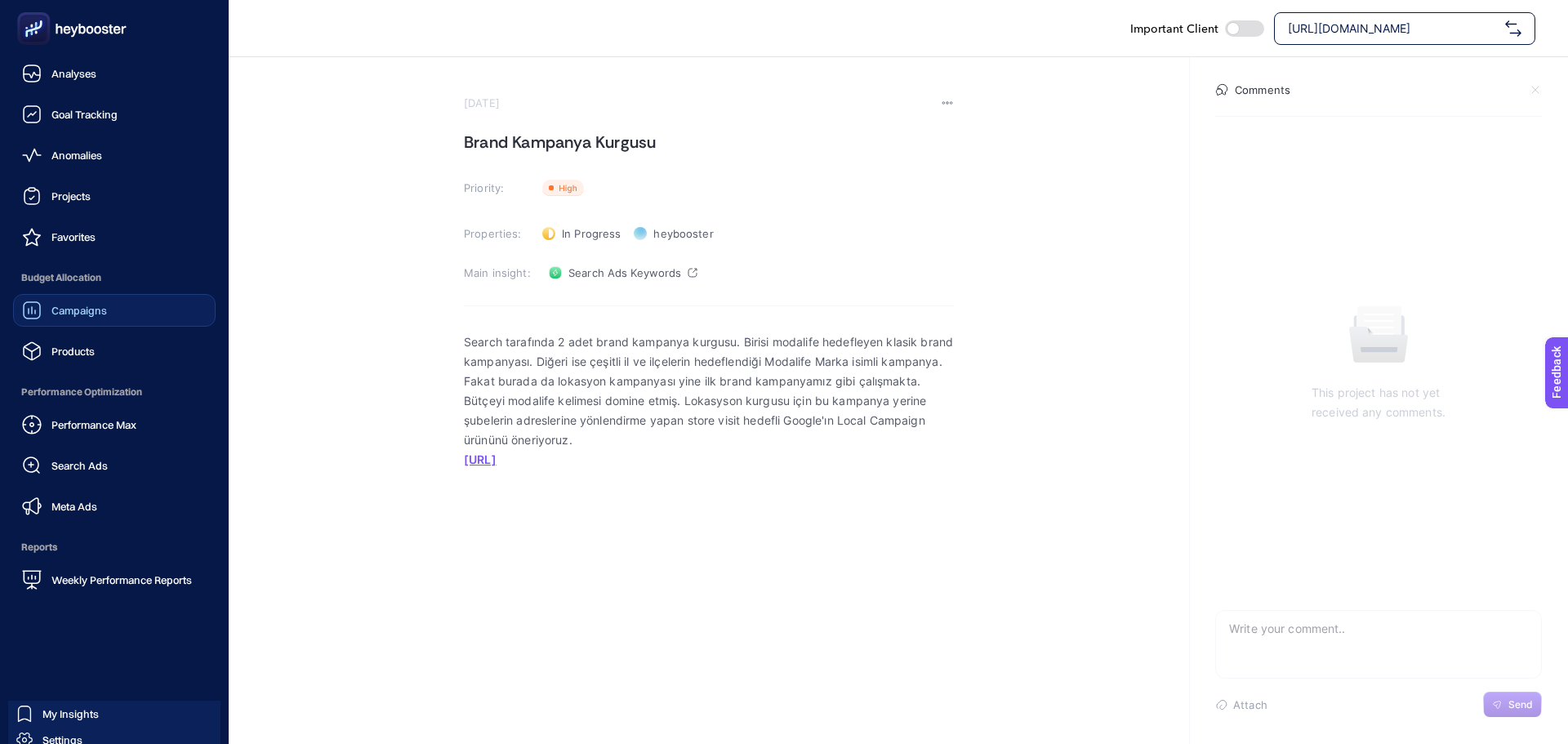
click at [76, 321] on link "Campaigns" at bounding box center [115, 310] width 202 height 32
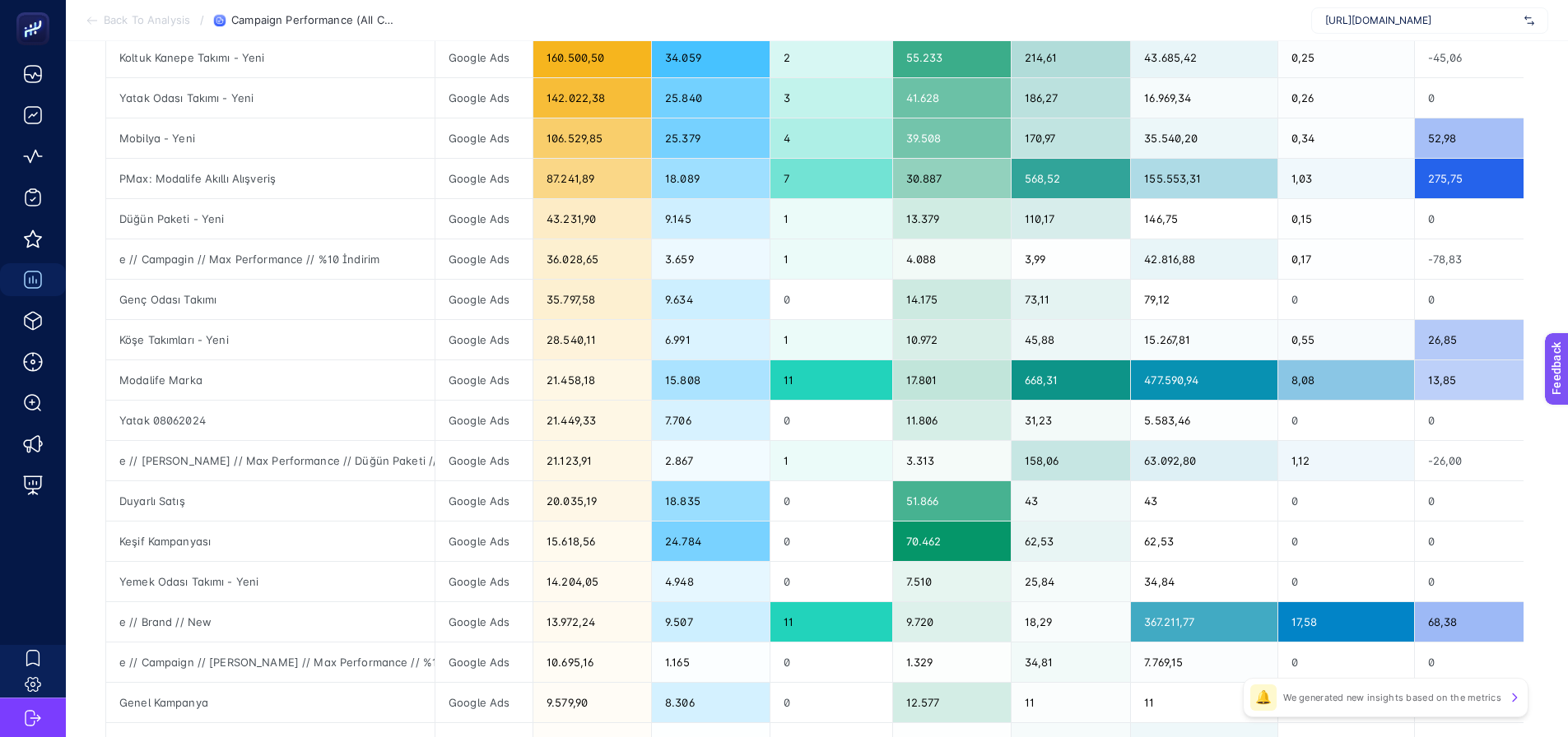
scroll to position [164, 0]
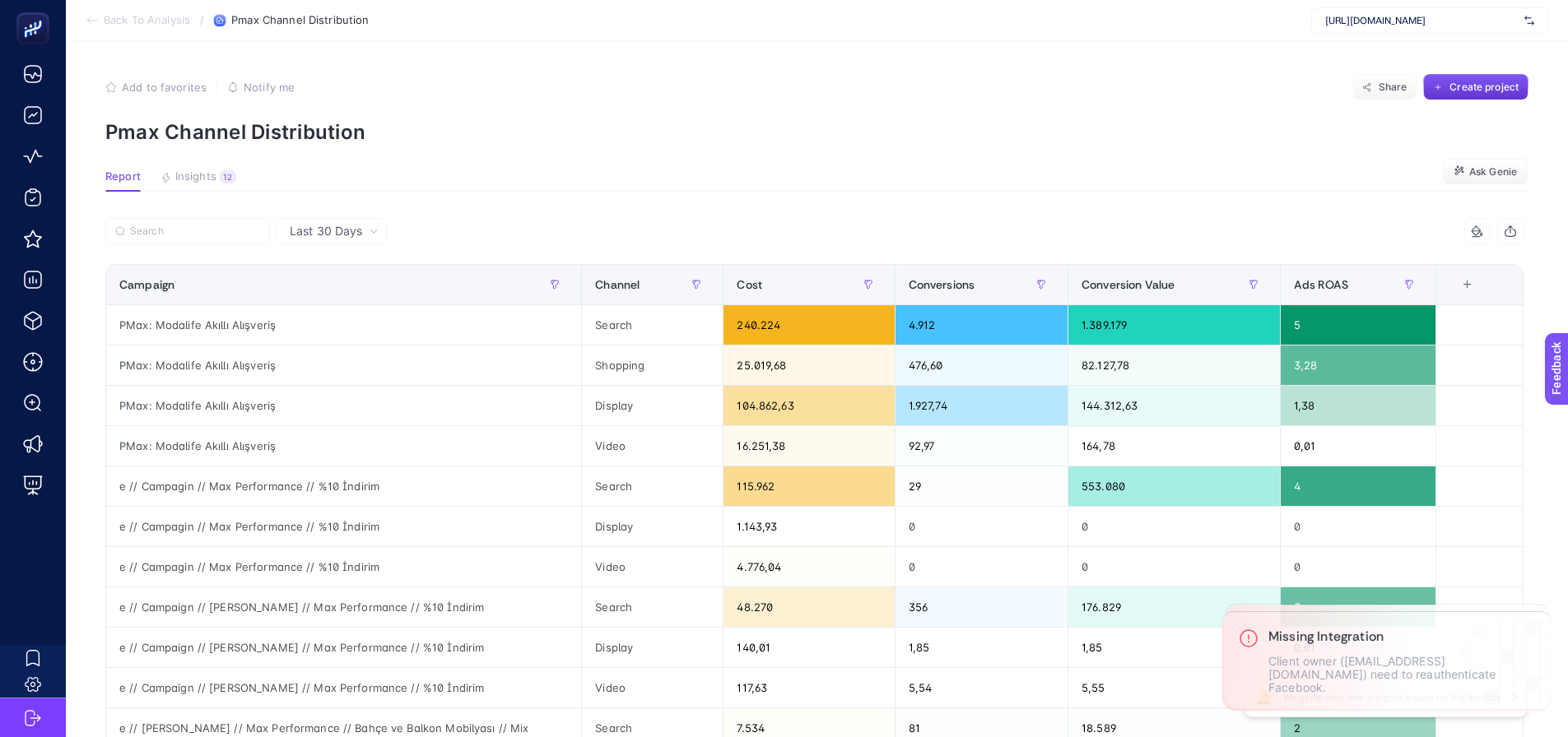
click at [1444, 95] on button "Create project" at bounding box center [1475, 87] width 106 height 26
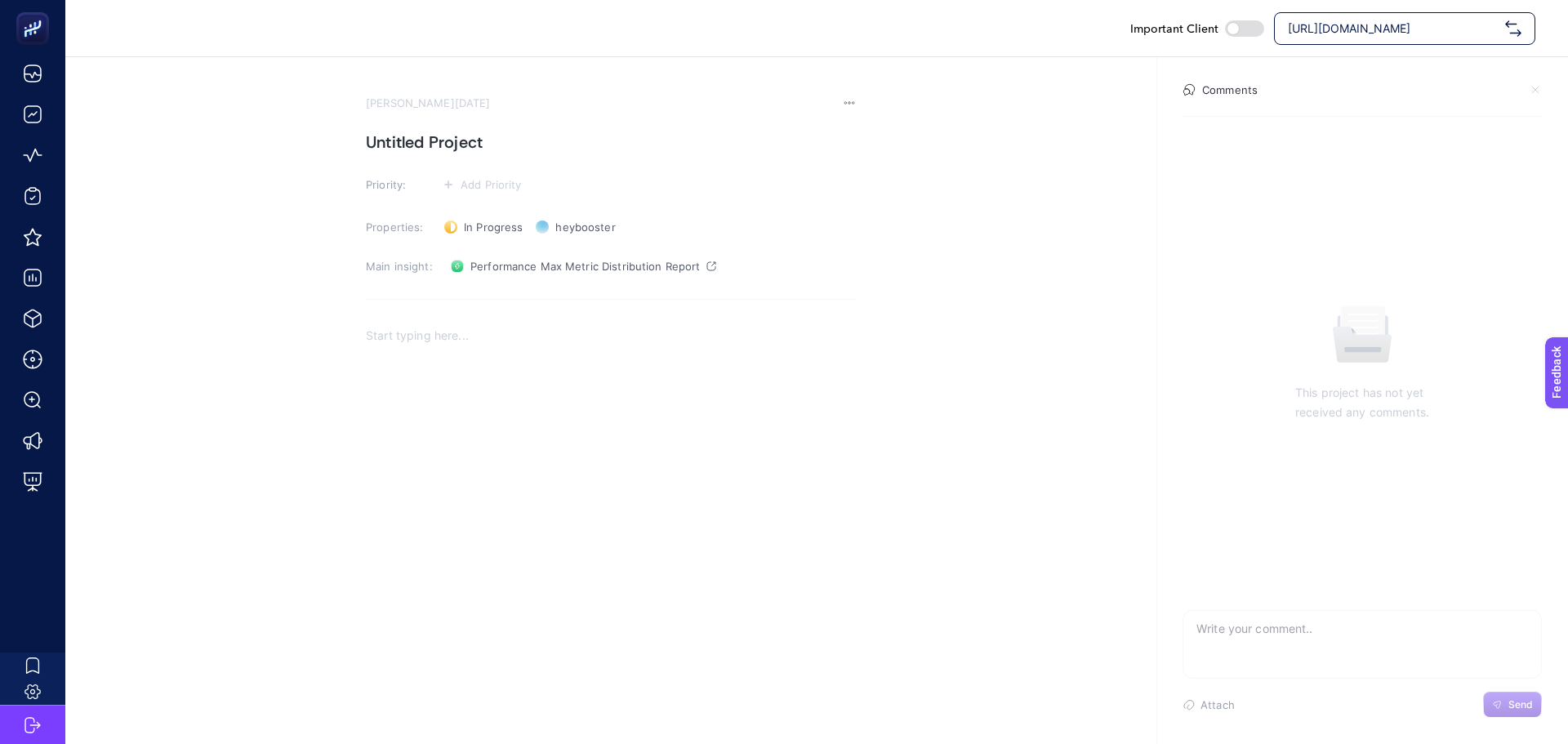
click at [397, 156] on section "[PERSON_NAME][DATE] Untitled Project Priority: Add Priority Properties: In Prog…" at bounding box center [610, 369] width 490 height 545
click at [423, 141] on h1 "Untitled Project" at bounding box center [610, 141] width 490 height 26
click at [438, 140] on h1 at bounding box center [610, 141] width 490 height 26
click at [440, 142] on h1 at bounding box center [610, 141] width 490 height 26
click at [468, 328] on p "Rich Text Editor. Editing area: main" at bounding box center [610, 336] width 490 height 20
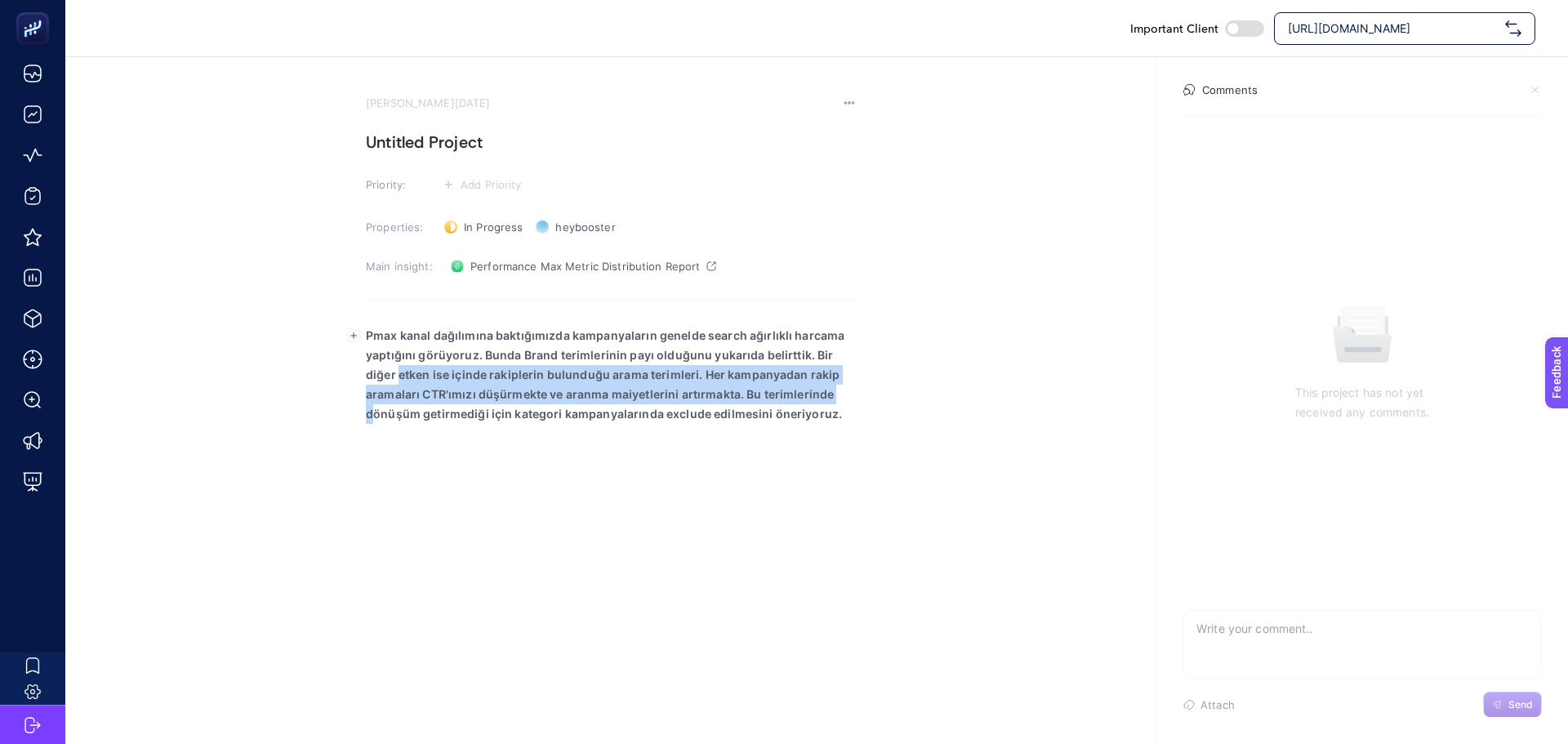
drag, startPoint x: 374, startPoint y: 451, endPoint x: 356, endPoint y: 372, distance: 81.0
click at [356, 372] on section "August 13, 2025 Untitled Project Priority: Add Priority Properties: In Progress…" at bounding box center [816, 349] width 1503 height 585
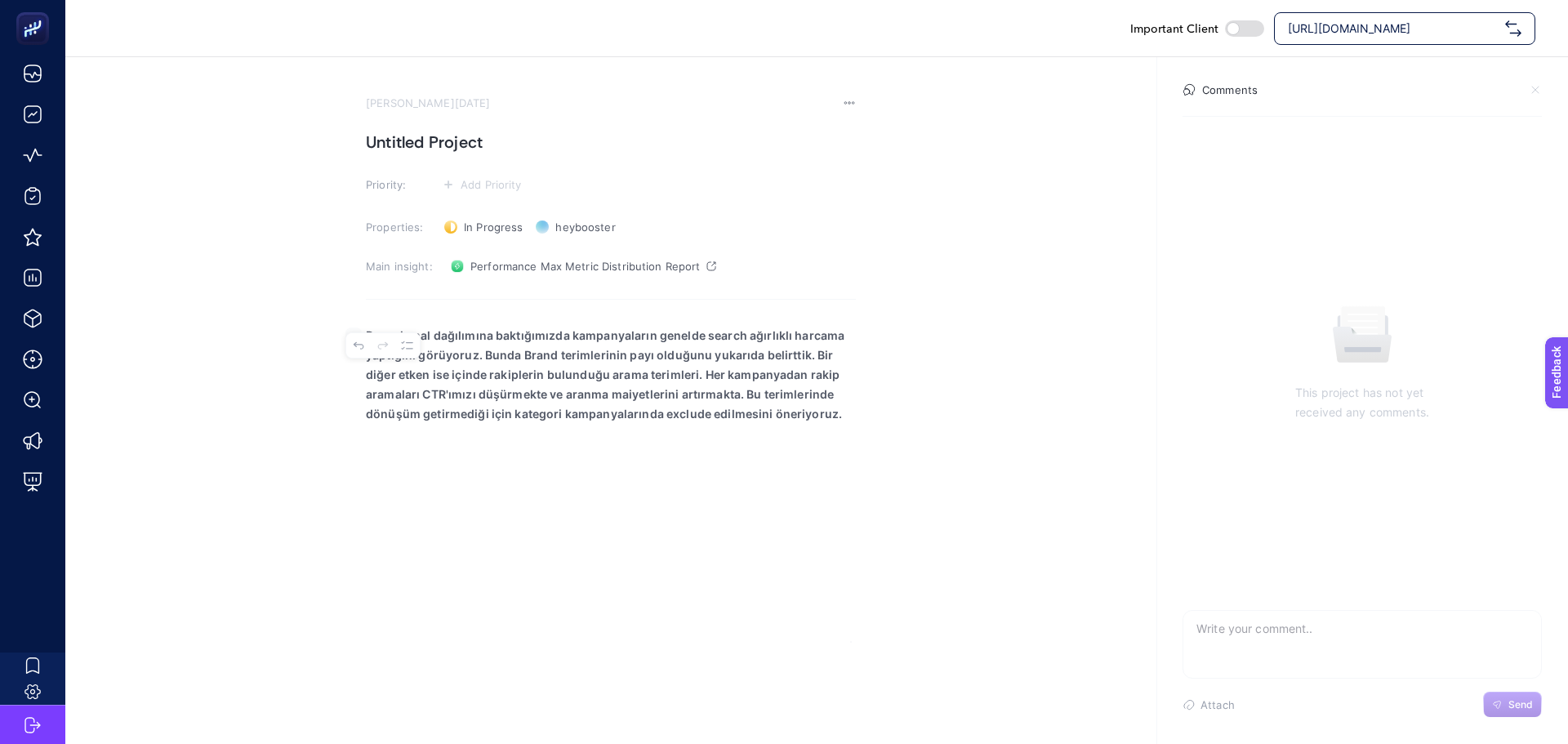
click at [848, 412] on p "Pmax kanal dağılımına baktığımızda kampanyaların genelde search ağırlıklı harca…" at bounding box center [610, 374] width 490 height 98
drag, startPoint x: 847, startPoint y: 414, endPoint x: 832, endPoint y: 410, distance: 15.5
click at [832, 410] on section "August 13, 2025 Untitled Project Priority: Add Priority Properties: In Progress…" at bounding box center [816, 349] width 1503 height 585
click at [831, 410] on p "Pmax kanal dağılımına baktığımızda kampanyaların genelde search ağırlıklı harca…" at bounding box center [610, 374] width 490 height 98
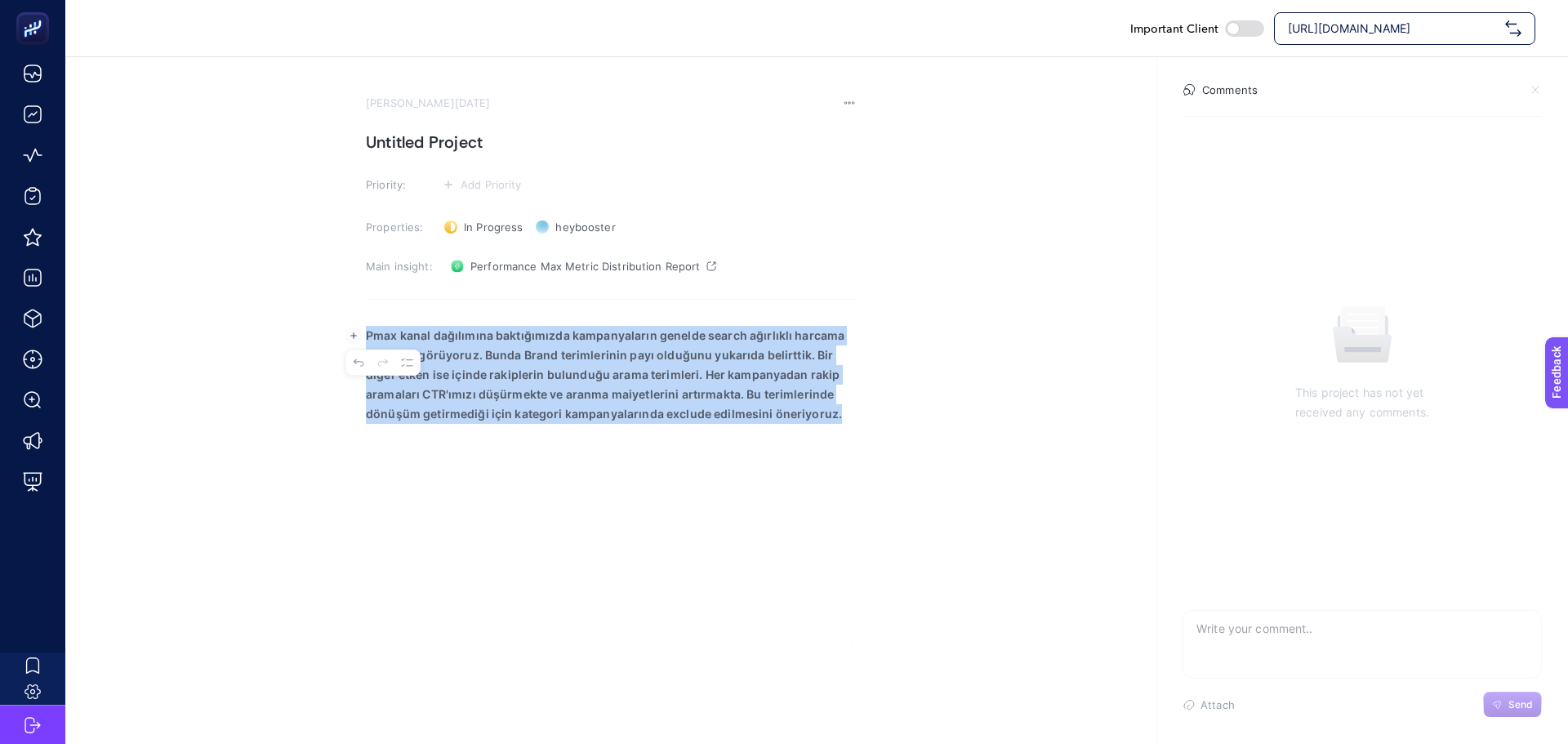
drag, startPoint x: 833, startPoint y: 415, endPoint x: 351, endPoint y: 335, distance: 488.6
click at [352, 335] on body "Important Client https://www.modalife.com/ August 13, 2025 Untitled Project Pri…" at bounding box center [784, 372] width 1568 height 744
click at [602, 433] on div "Pmax kanal dağılımına baktığımızda kampanyaların genelde search ağırlıklı harca…" at bounding box center [610, 478] width 490 height 327
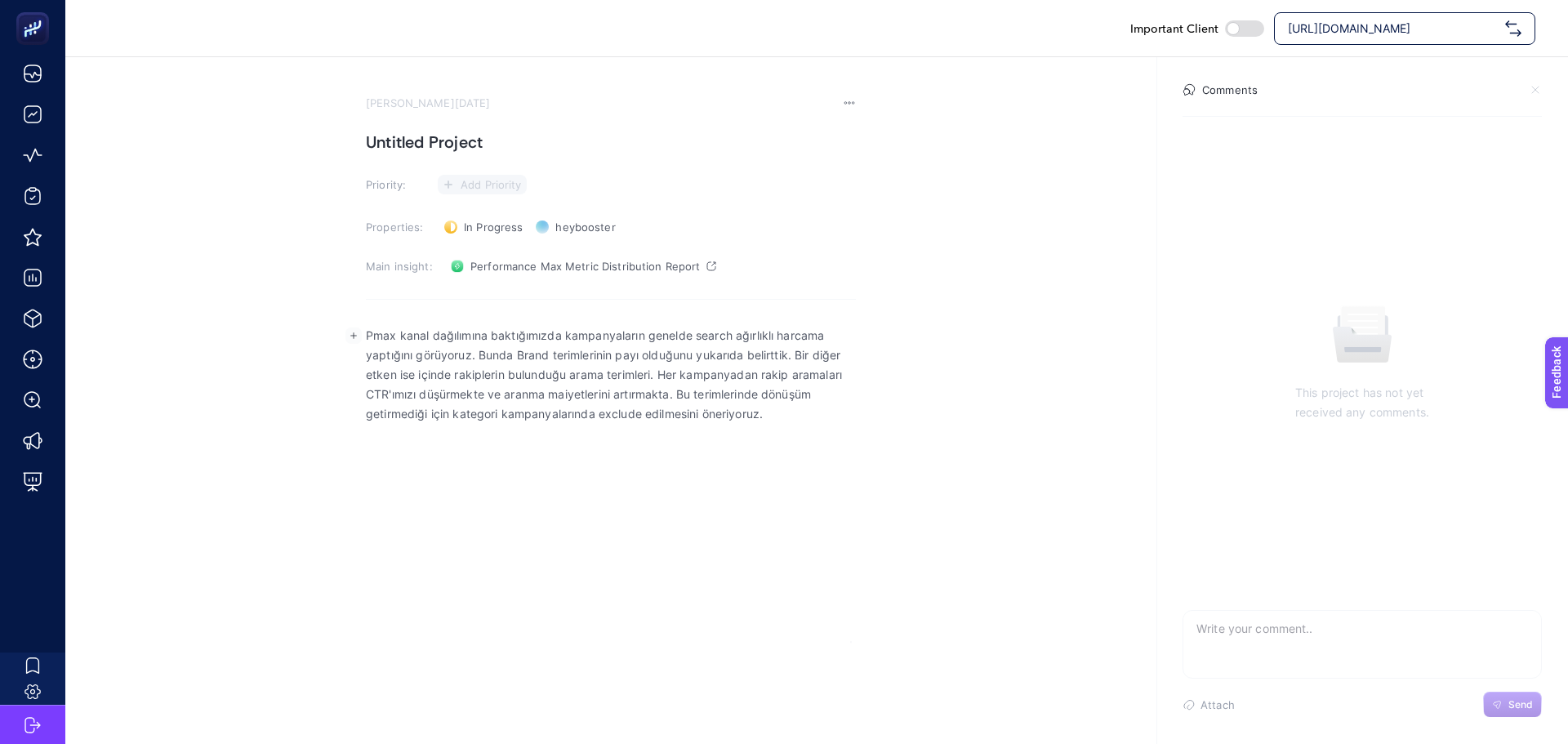
click at [475, 175] on button "Add Priority" at bounding box center [481, 184] width 89 height 20
click at [476, 252] on rect at bounding box center [472, 245] width 42 height 16
click at [420, 141] on h1 "Untitled Project" at bounding box center [610, 141] width 490 height 26
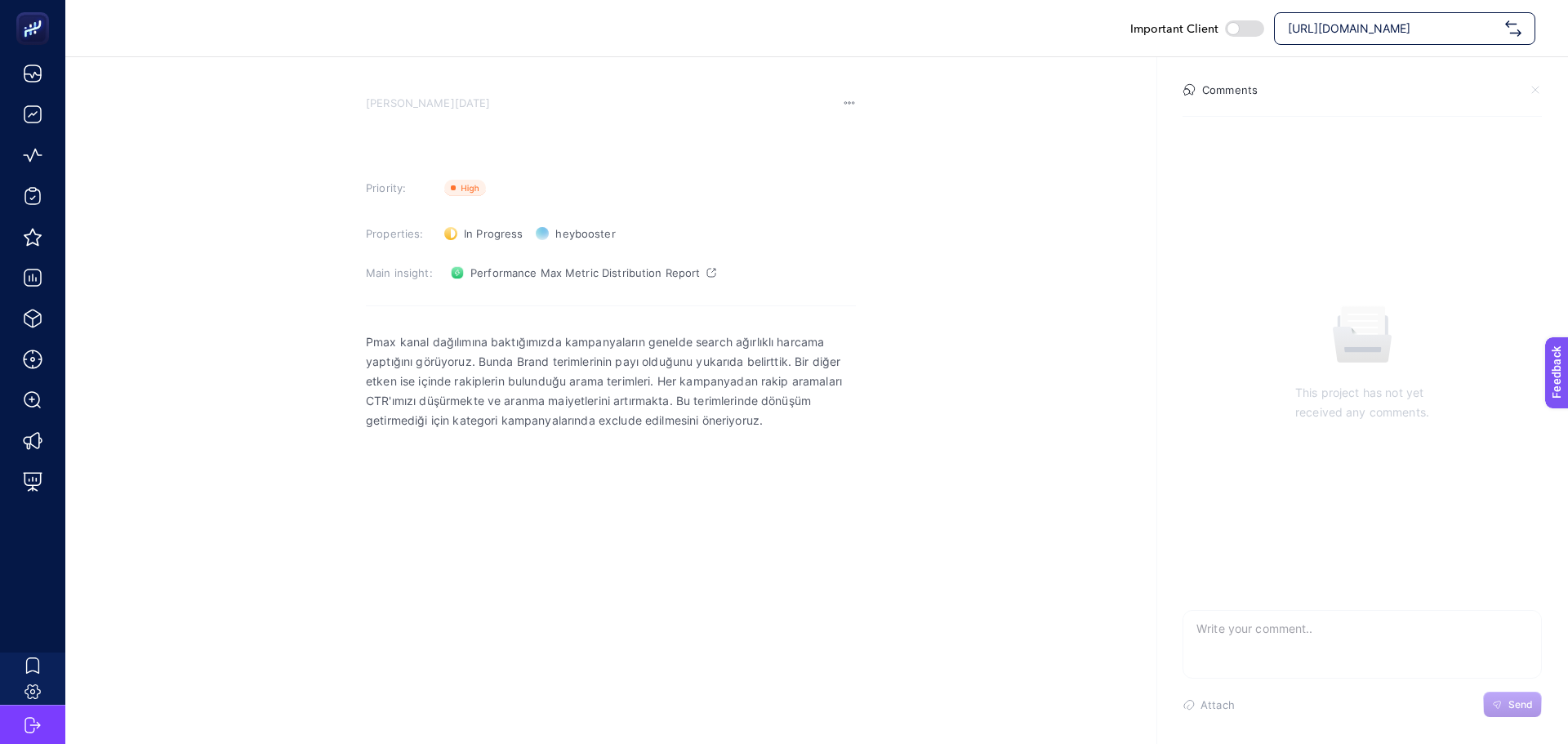
click at [503, 440] on div "Pmax kanal dağılımına baktığımızda kampanyaların genelde search ağırlıklı harca…" at bounding box center [610, 484] width 490 height 327
click at [832, 432] on div "Pmax kanal dağılımına baktığımızda kampanyaların genelde search ağırlıklı harca…" at bounding box center [610, 484] width 490 height 327
click at [446, 136] on h1 "Untitled Project" at bounding box center [610, 141] width 490 height 26
click at [433, 139] on h1 "Untitled Project" at bounding box center [610, 141] width 490 height 26
click at [433, 139] on h1 at bounding box center [610, 141] width 490 height 26
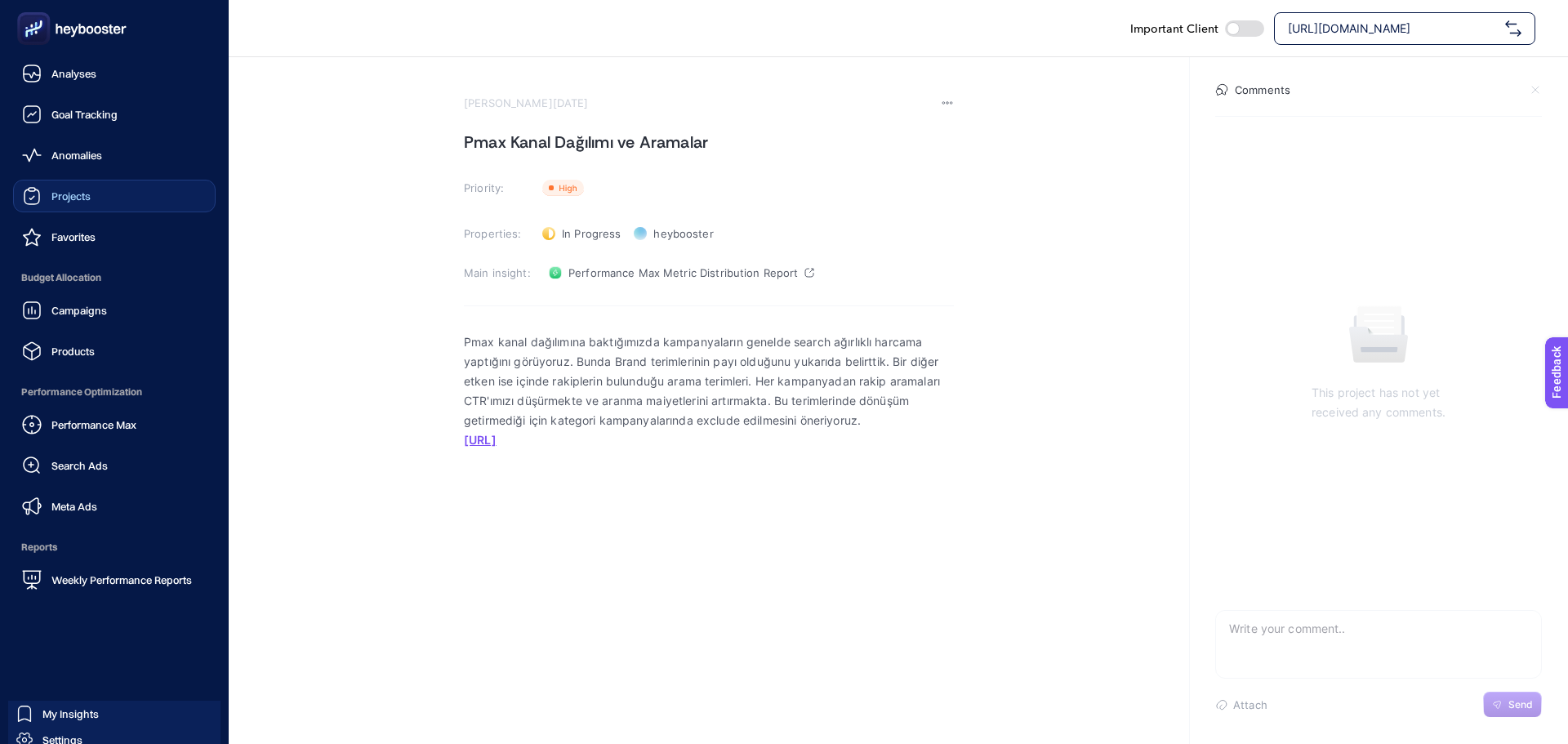
click at [48, 199] on div "Projects" at bounding box center [56, 196] width 69 height 20
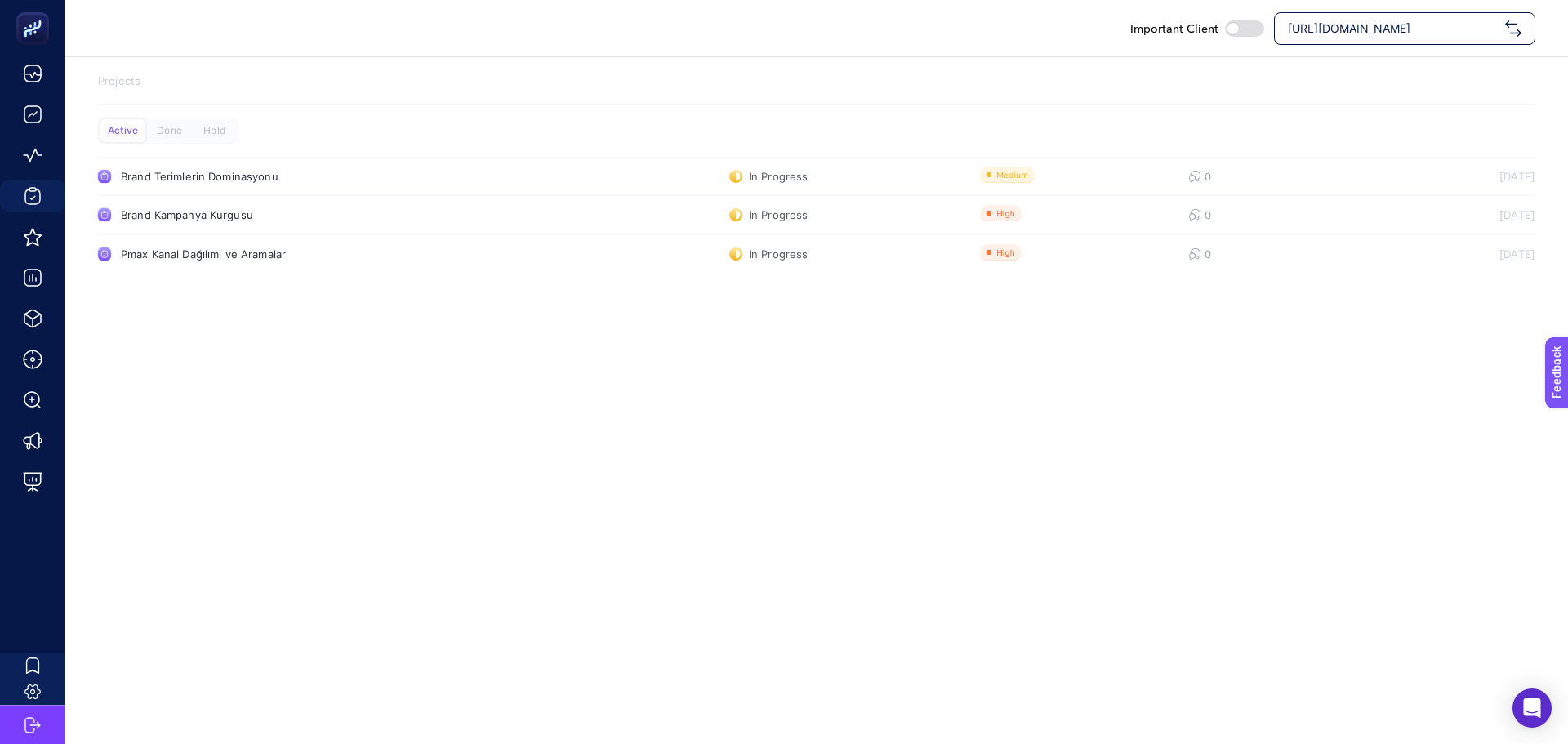
click at [1391, 475] on div "Important Client https://www.modalife.com/ Projects Active Done Hold Brand Teri…" at bounding box center [784, 372] width 1568 height 744
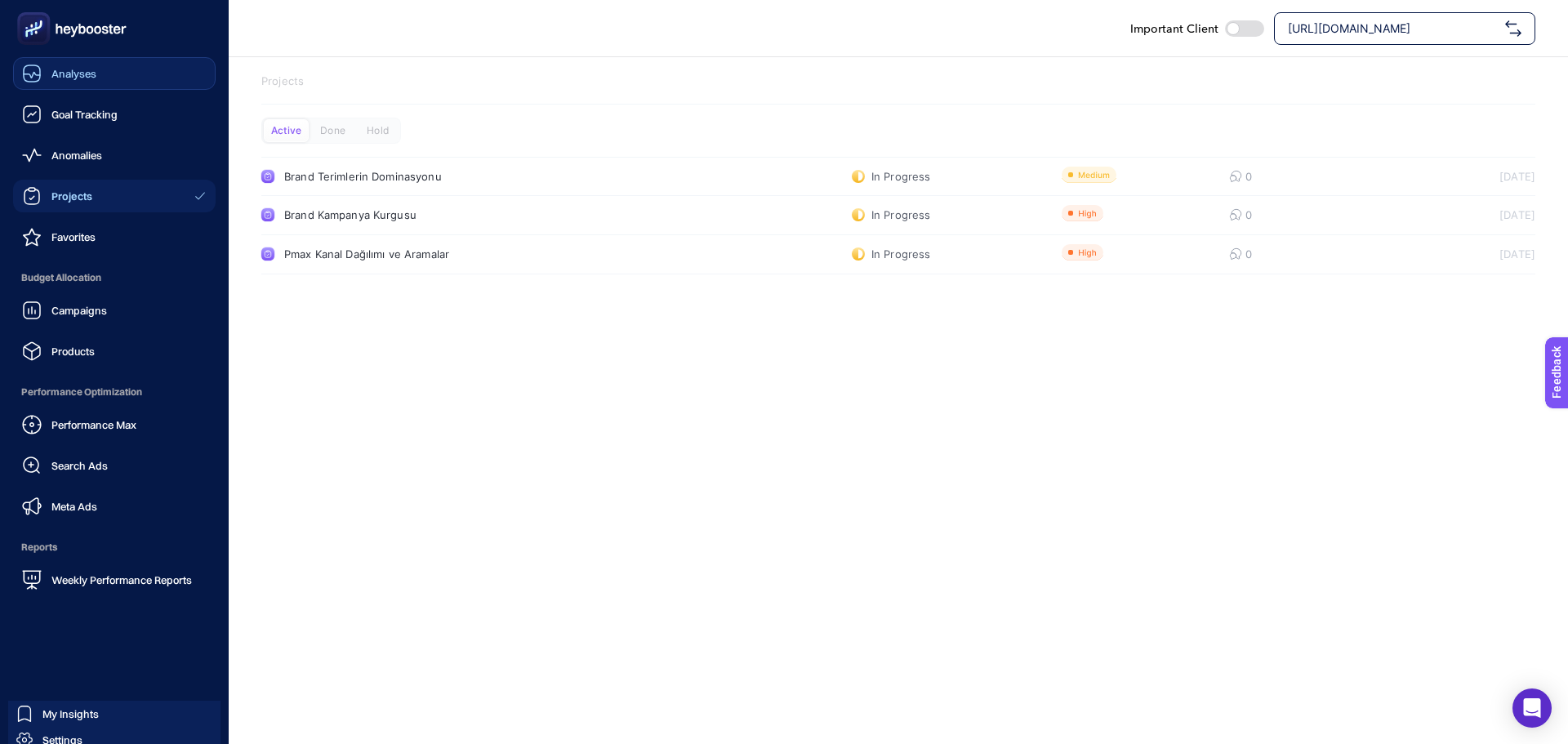
click at [76, 74] on span "Analyses" at bounding box center [73, 73] width 45 height 13
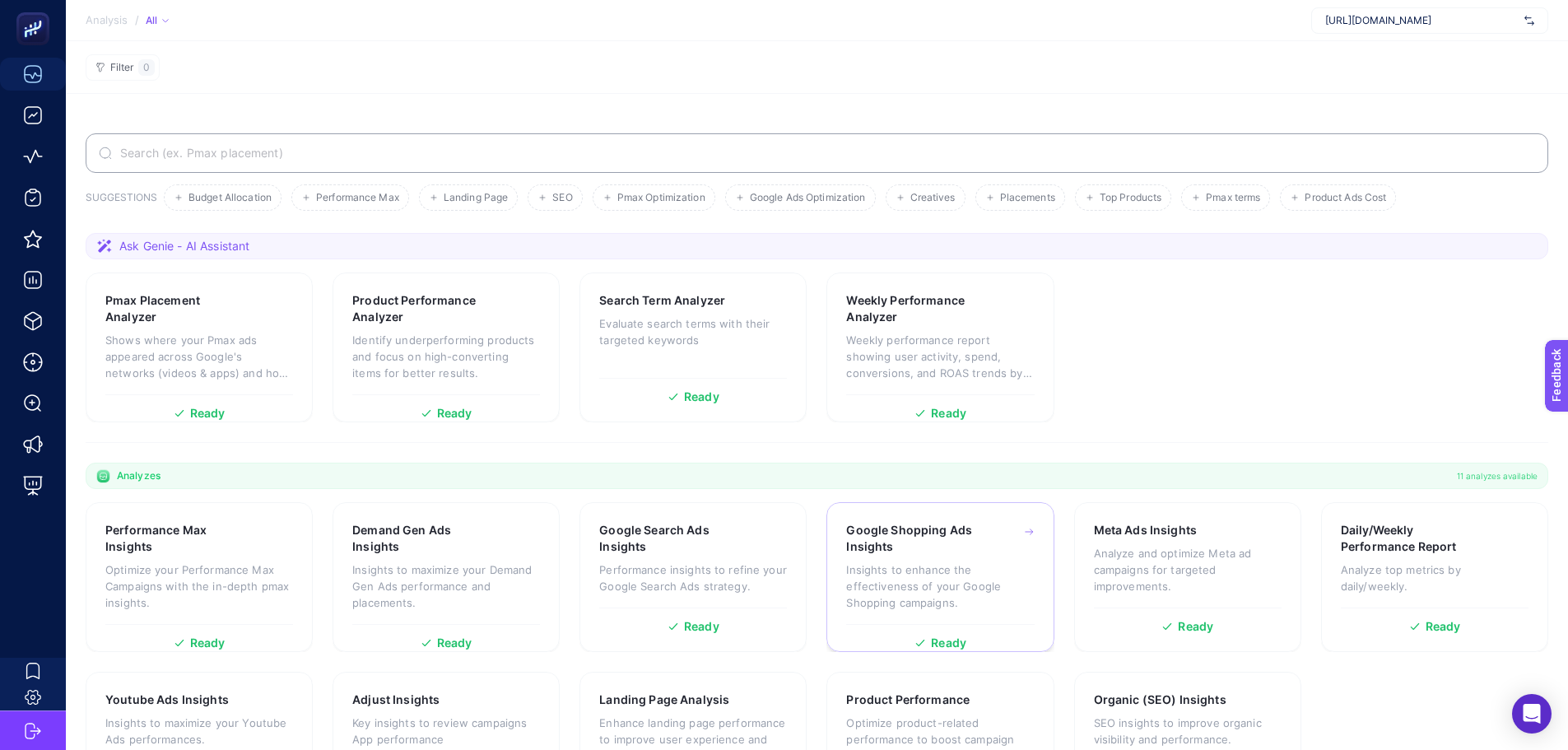
scroll to position [91, 0]
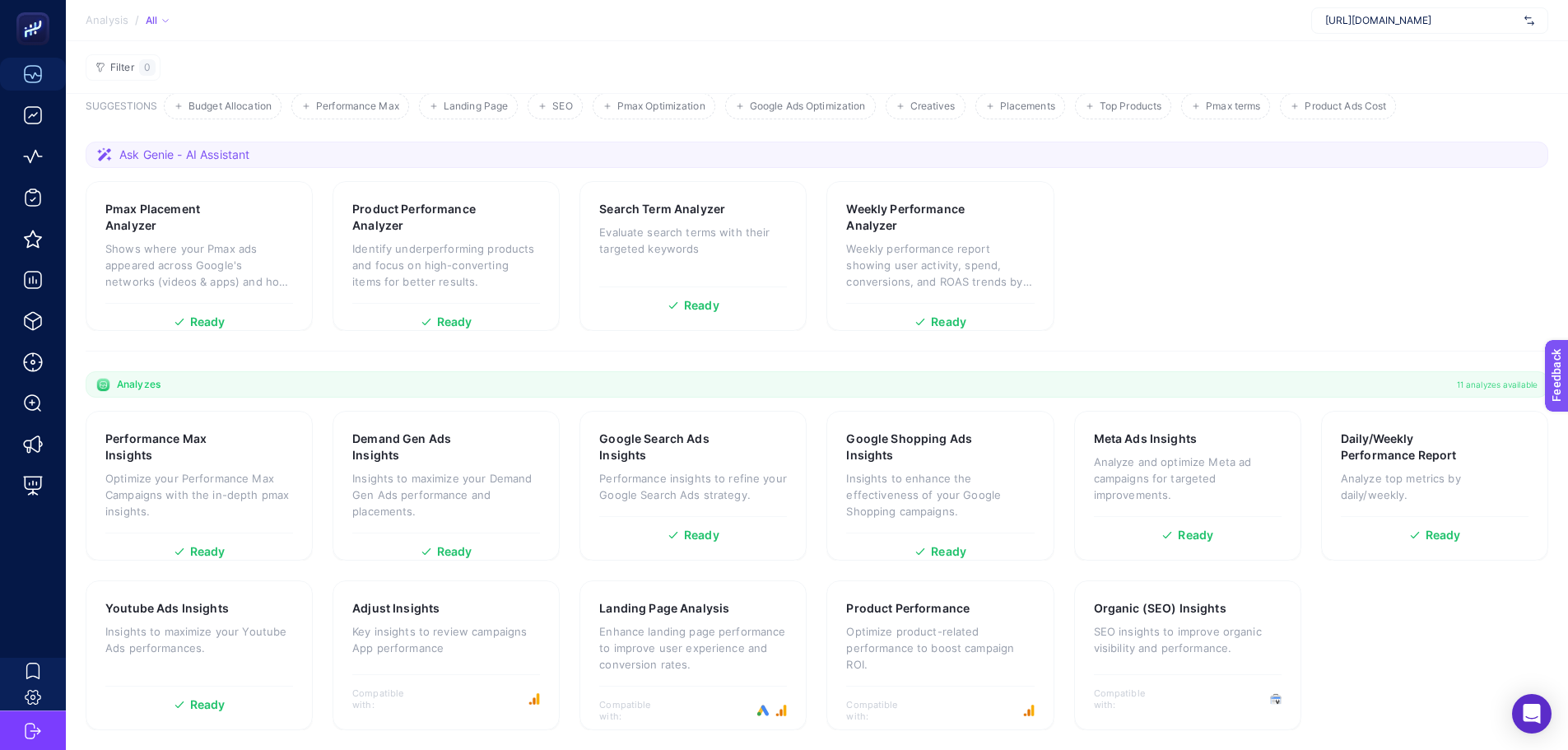
click at [818, 587] on section "Performance Max Insights Optimize your Performance Max Campaigns with the in-de…" at bounding box center [816, 570] width 1462 height 319
click at [540, 587] on div "Adjust Insights Key insights to review campaigns App performance Compatible wit…" at bounding box center [447, 655] width 227 height 150
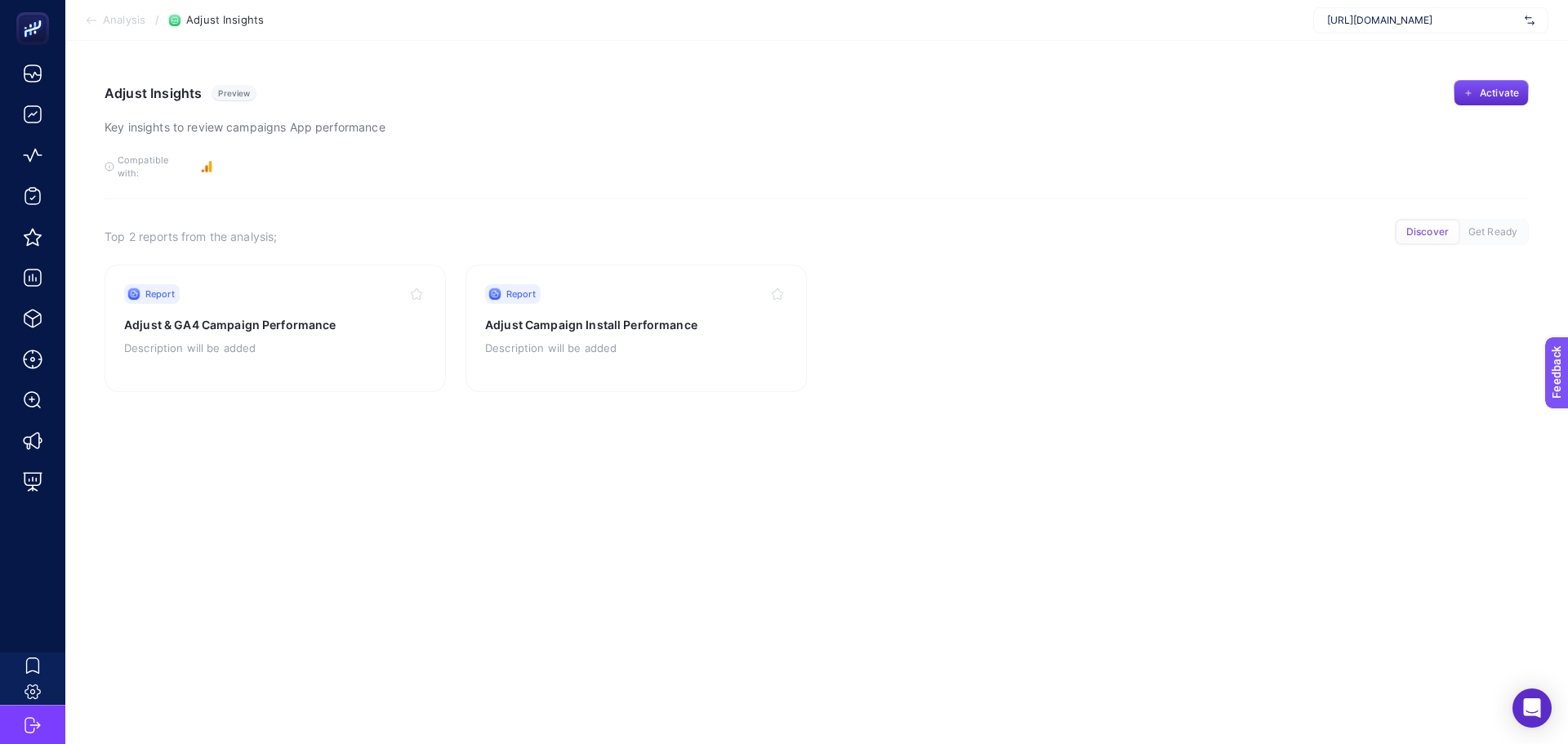
click at [511, 508] on article "Adjust Insights Preview Key insights to review campaigns App performance Activa…" at bounding box center [816, 392] width 1503 height 703
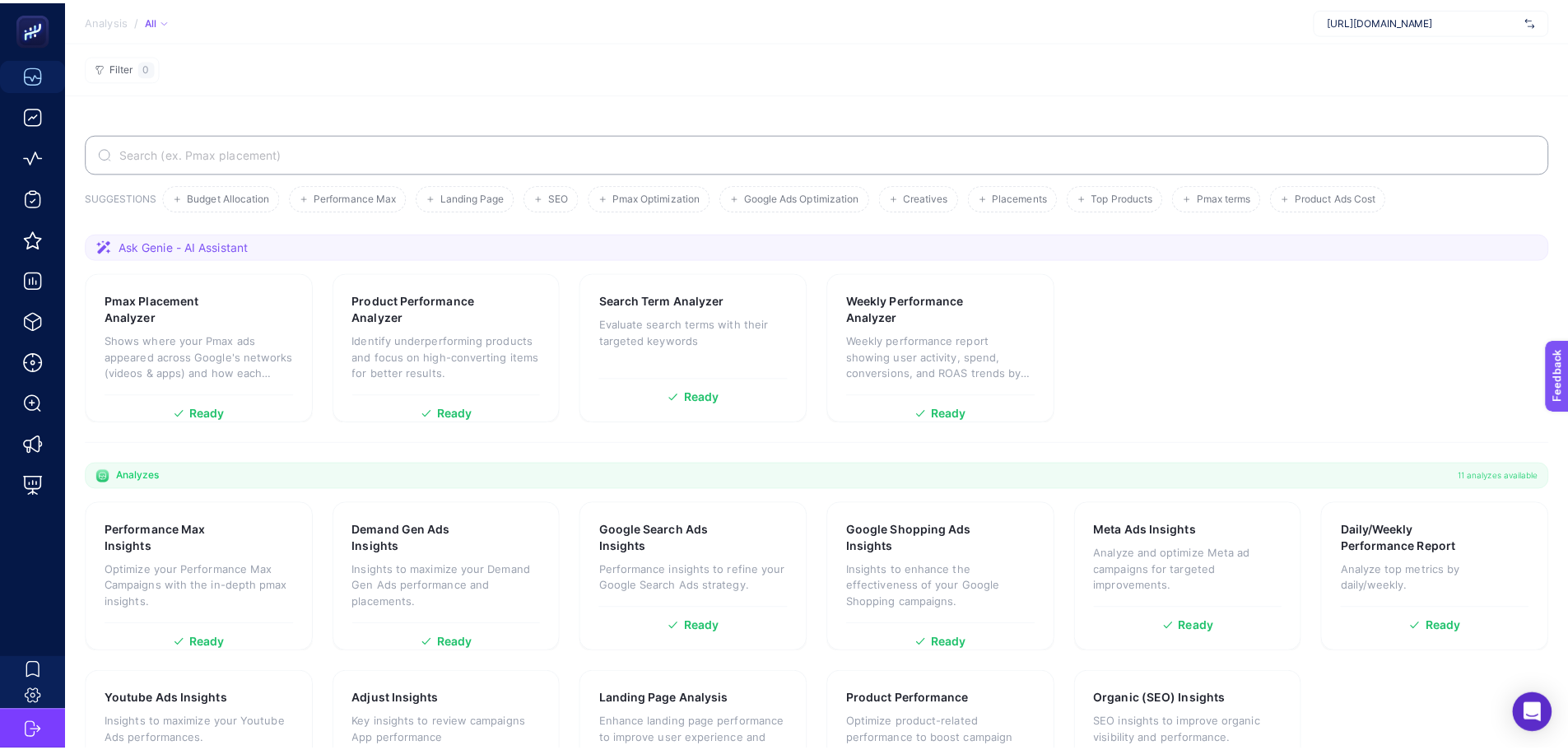
scroll to position [91, 0]
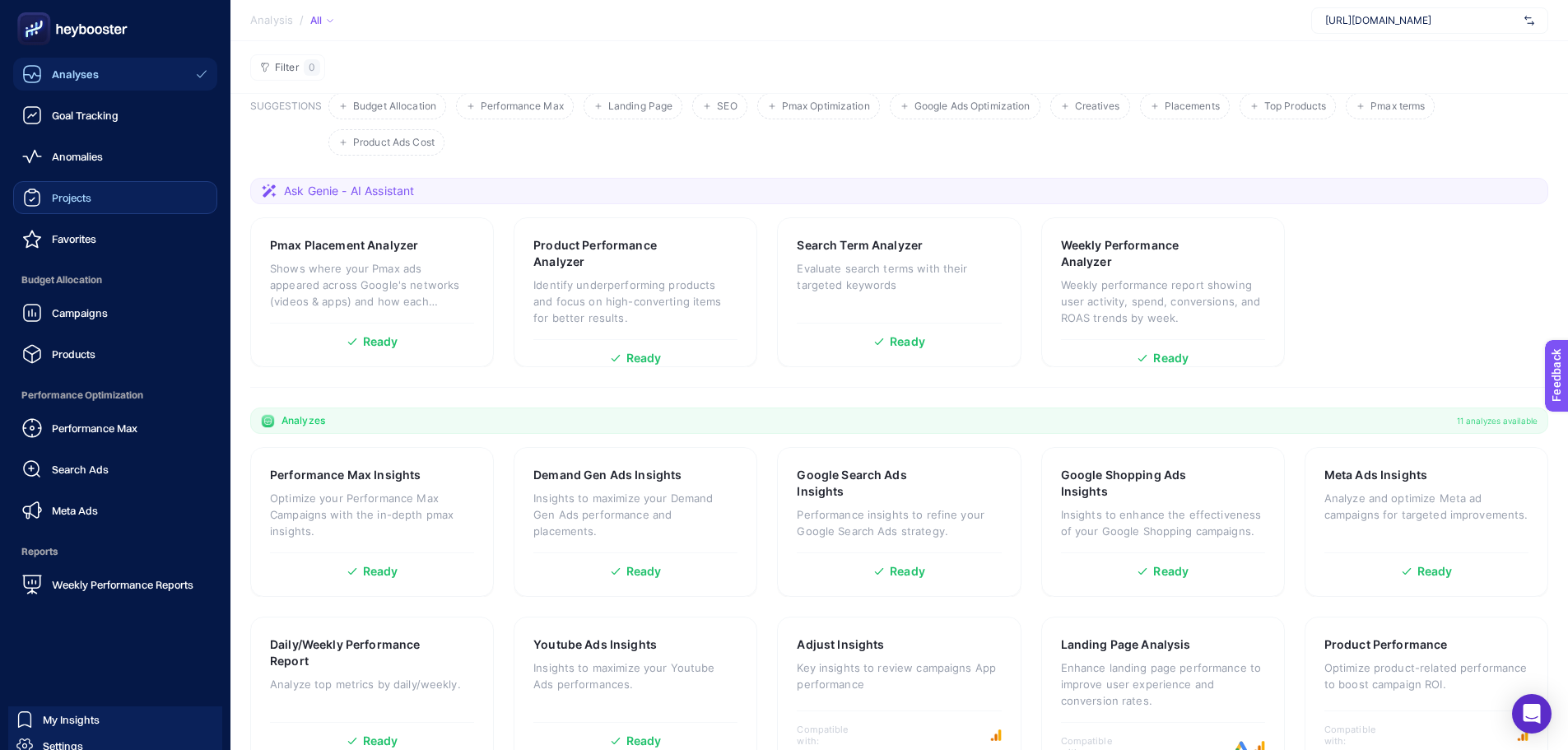
click at [43, 196] on div "Projects" at bounding box center [57, 198] width 69 height 20
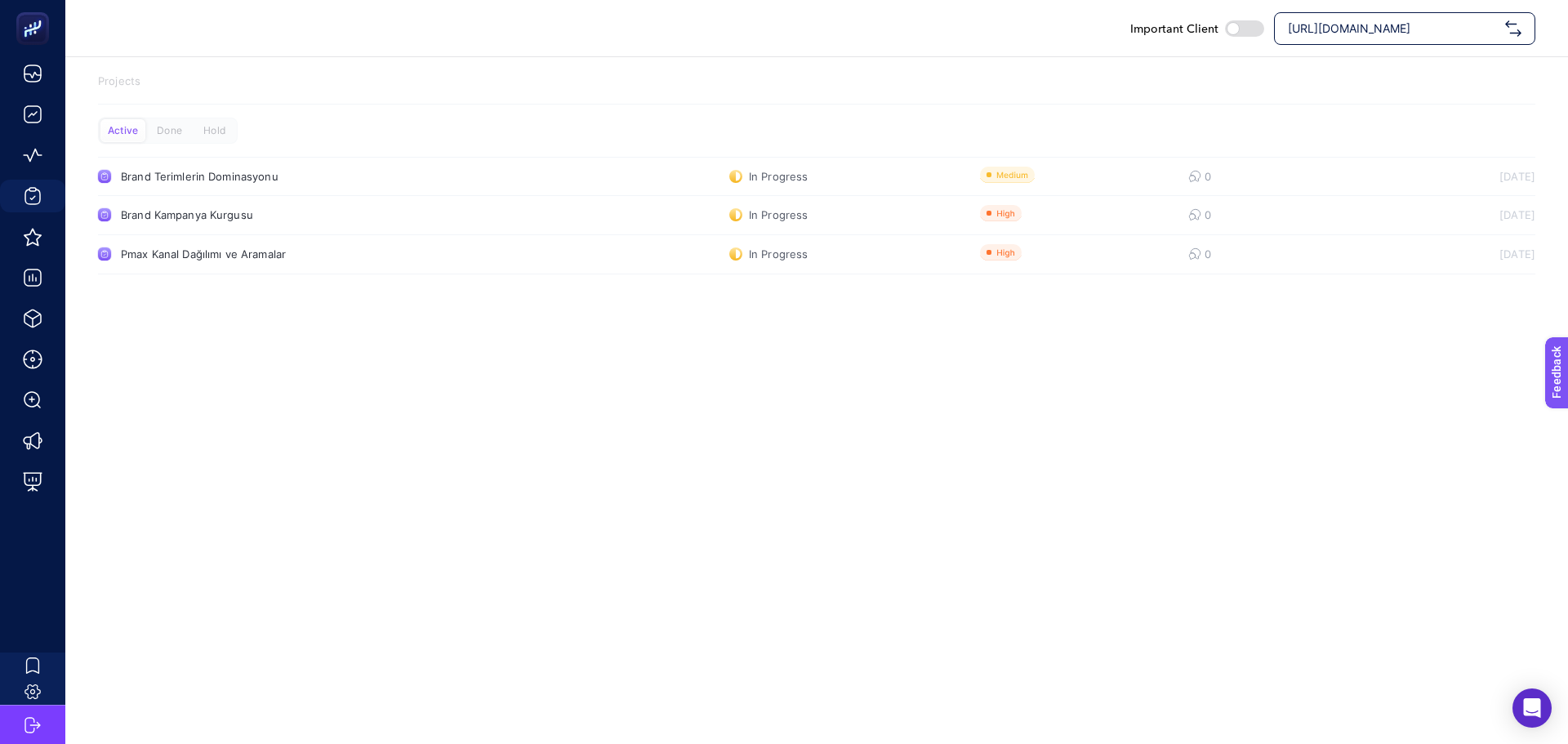
click at [429, 386] on div "Important Client https://www.modalife.com/ Projects Active Done Hold Brand Teri…" at bounding box center [784, 372] width 1568 height 744
click at [1246, 458] on div "Important Client https://www.modalife.com/ Projects Active Done Hold Brand Teri…" at bounding box center [784, 372] width 1568 height 744
click at [1085, 415] on div "Important Client https://www.modalife.com/ Projects Active Done Hold Brand Teri…" at bounding box center [784, 372] width 1568 height 744
click at [925, 622] on div "Important Client https://www.modalife.com/ Projects Active Done Hold Brand Teri…" at bounding box center [784, 372] width 1568 height 744
